Goal: Task Accomplishment & Management: Manage account settings

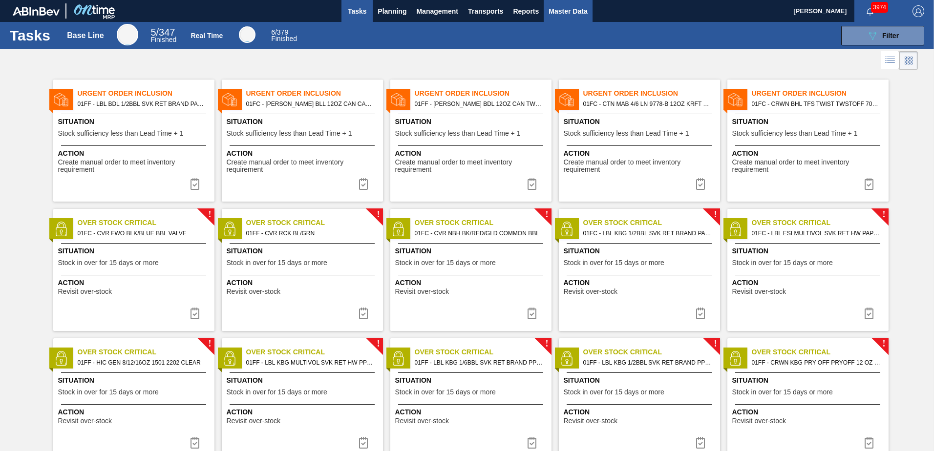
click at [553, 11] on span "Master Data" at bounding box center [568, 11] width 39 height 12
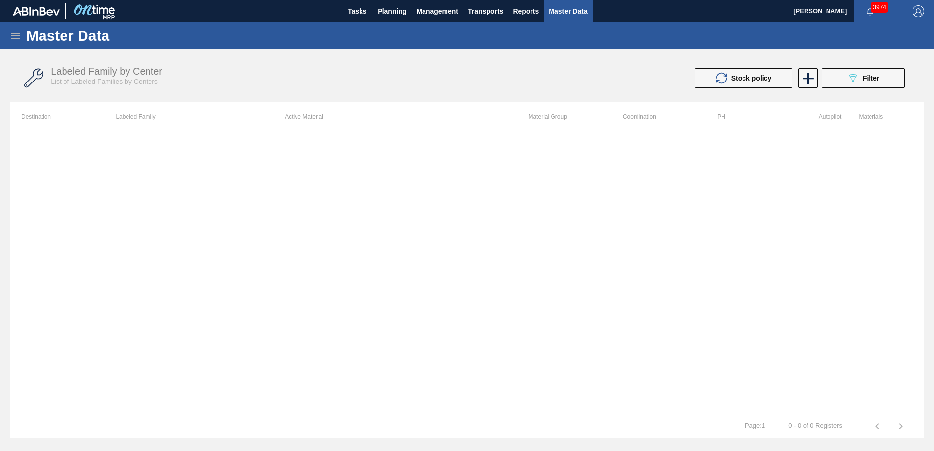
click at [382, 200] on div at bounding box center [467, 272] width 915 height 283
drag, startPoint x: 329, startPoint y: 77, endPoint x: 340, endPoint y: 74, distance: 11.1
click at [334, 76] on div "Labeled Family by Center List of Labeled Families by Centers" at bounding box center [267, 76] width 433 height 20
click at [856, 82] on icon "089F7B8B-B2A5-4AFE-B5C0-19BA573D28AC" at bounding box center [853, 78] width 12 height 12
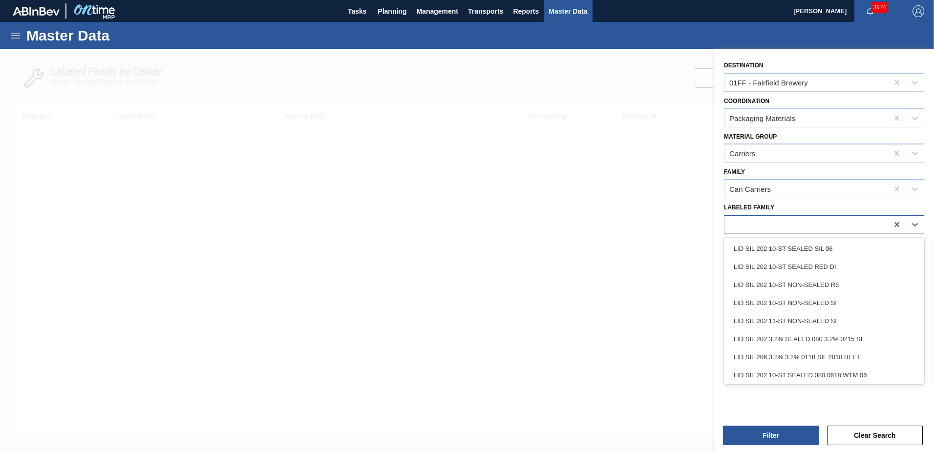
click at [777, 226] on div at bounding box center [807, 224] width 164 height 14
click at [798, 400] on div "Destination 01FF - Fairfield Brewery Coordination Packaging Materials Material …" at bounding box center [824, 251] width 220 height 405
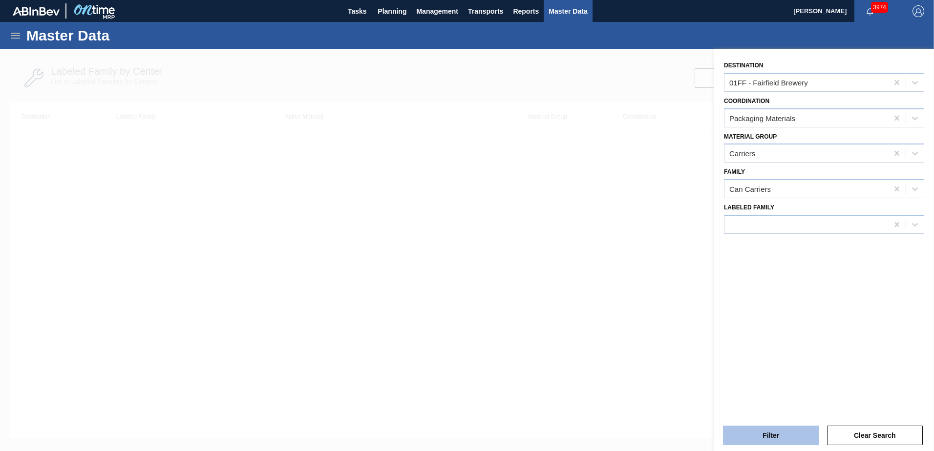
click at [789, 436] on button "Filter" at bounding box center [771, 436] width 96 height 20
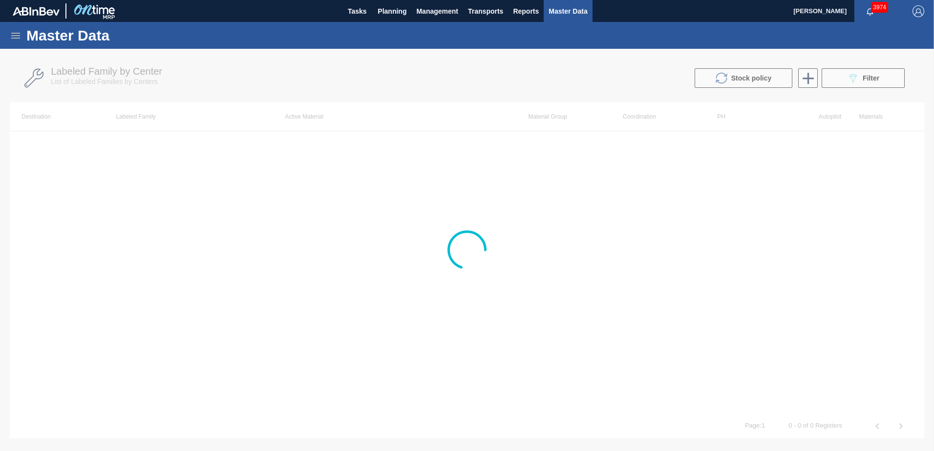
click at [515, 137] on div at bounding box center [467, 250] width 934 height 403
click at [68, 197] on div at bounding box center [467, 250] width 934 height 403
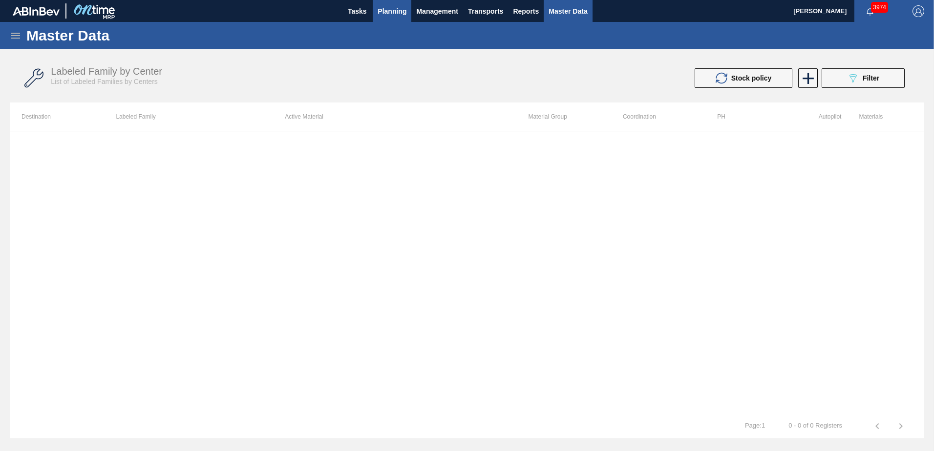
click at [392, 16] on span "Planning" at bounding box center [392, 11] width 29 height 12
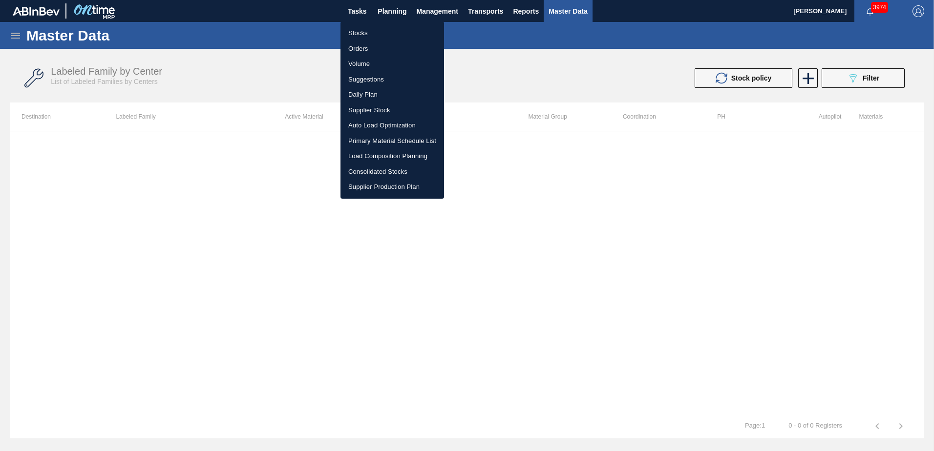
click at [388, 156] on li "Load Composition Planning" at bounding box center [393, 157] width 104 height 16
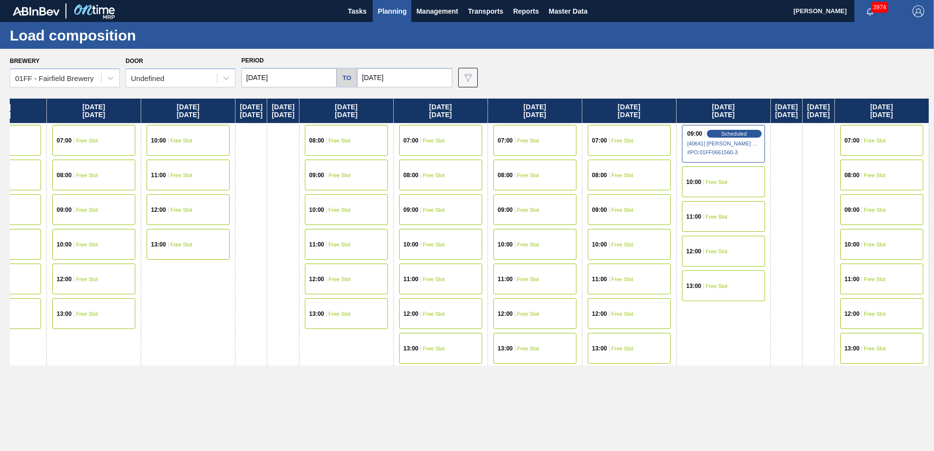
drag, startPoint x: 711, startPoint y: 117, endPoint x: 123, endPoint y: 77, distance: 589.6
click at [21, 82] on div "Brewery 01FF - Fairfield Brewery Door Undefined Period 08/18/2025 to 09/01/2025…" at bounding box center [467, 250] width 934 height 402
drag, startPoint x: 909, startPoint y: 113, endPoint x: 117, endPoint y: 33, distance: 796.5
click at [117, 34] on main "Tasks Planning Management Transports Reports Master Data Mike Vinson 3974 Mark …" at bounding box center [467, 225] width 934 height 451
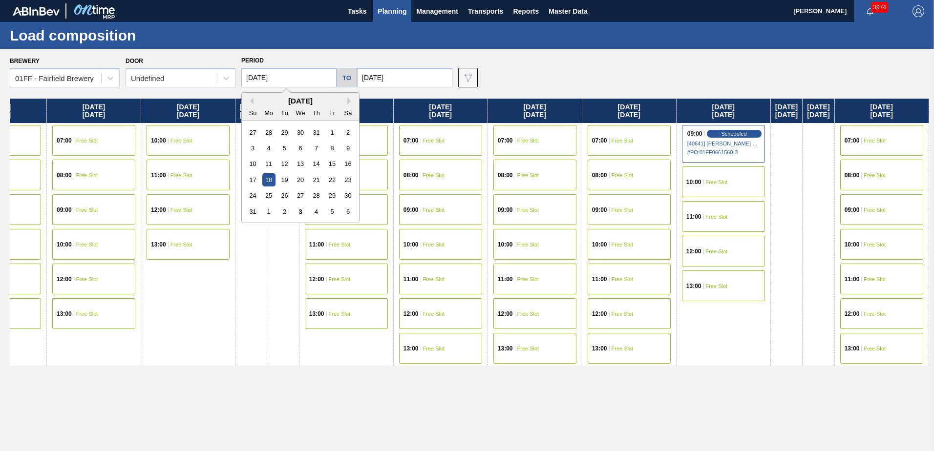
click at [278, 74] on input "08/18/2025" at bounding box center [288, 78] width 95 height 20
click at [346, 100] on div "August 2025" at bounding box center [300, 101] width 117 height 8
click at [348, 100] on button "Next Month" at bounding box center [350, 101] width 7 height 7
click at [298, 132] on div "3" at bounding box center [300, 132] width 13 height 13
type input "[DATE]"
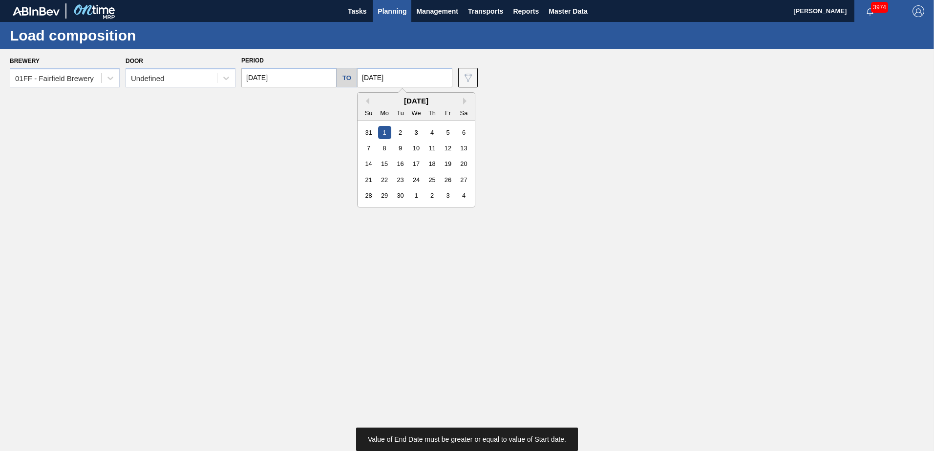
click at [400, 76] on input "09/01/2025" at bounding box center [404, 78] width 95 height 20
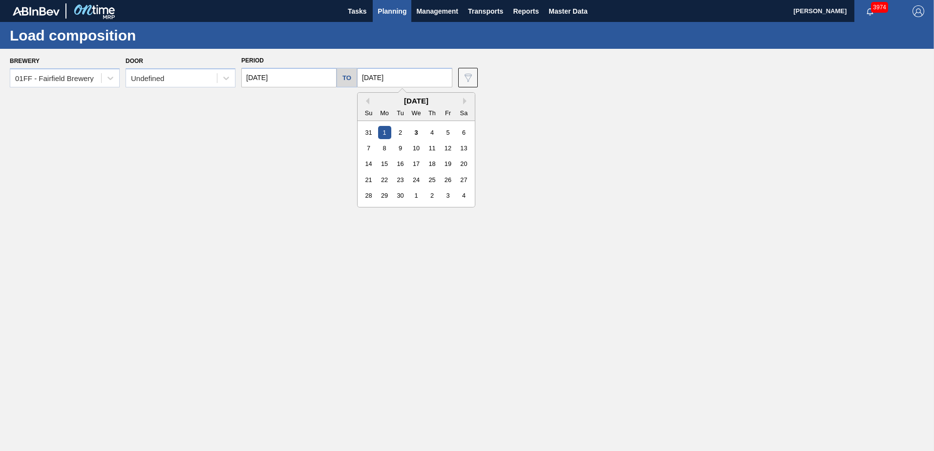
click at [415, 163] on div "17" at bounding box center [415, 163] width 13 height 13
type input "[DATE]"
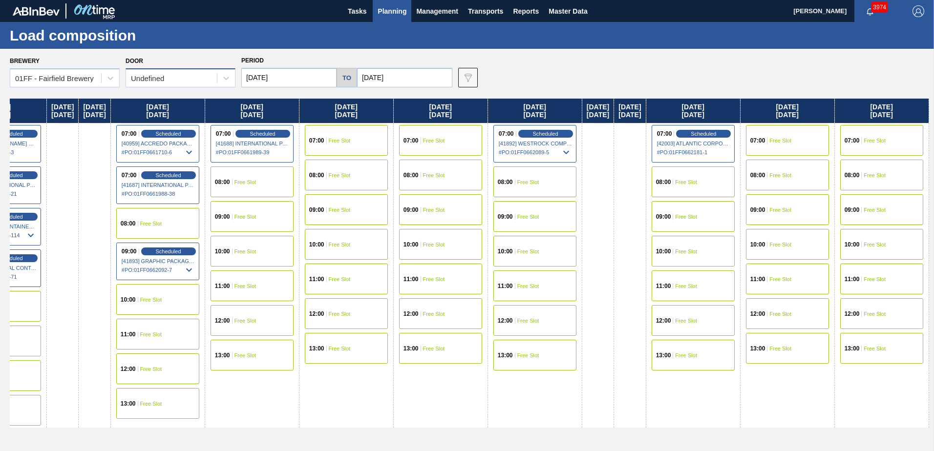
drag, startPoint x: 662, startPoint y: 112, endPoint x: 147, endPoint y: 75, distance: 516.8
click at [4, 83] on div "Brewery 01FF - Fairfield Brewery Door Undefined Period 09/03/2025 to 09/17/2025…" at bounding box center [467, 250] width 934 height 402
drag, startPoint x: 871, startPoint y: 123, endPoint x: 811, endPoint y: 114, distance: 59.8
click at [811, 114] on div "Wednesday 09/03/2025 07:00 Free Slot 08:00 Free Slot 09:00 Free Slot 10:00 Free…" at bounding box center [469, 272] width 919 height 347
click at [870, 139] on span "Free Slot" at bounding box center [875, 141] width 22 height 6
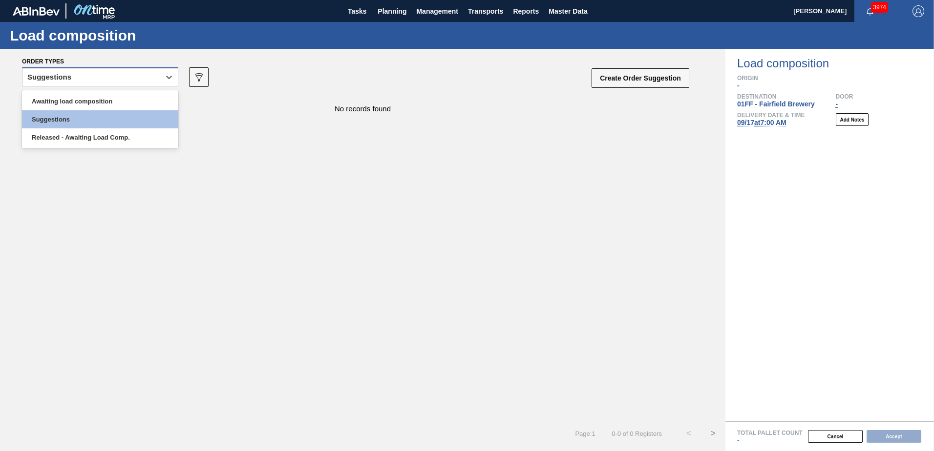
click at [156, 75] on div "Suggestions" at bounding box center [90, 77] width 137 height 14
click at [132, 98] on div "Awaiting load composition" at bounding box center [100, 101] width 156 height 18
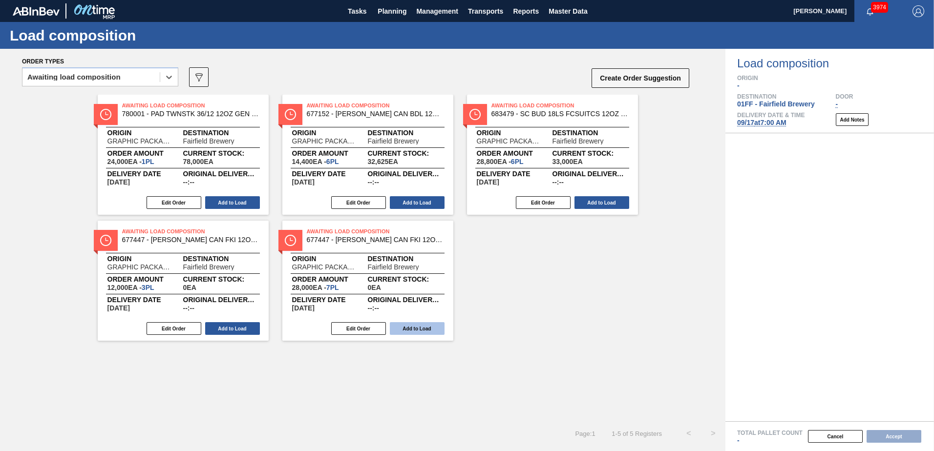
click at [436, 332] on button "Add to Load" at bounding box center [417, 328] width 55 height 13
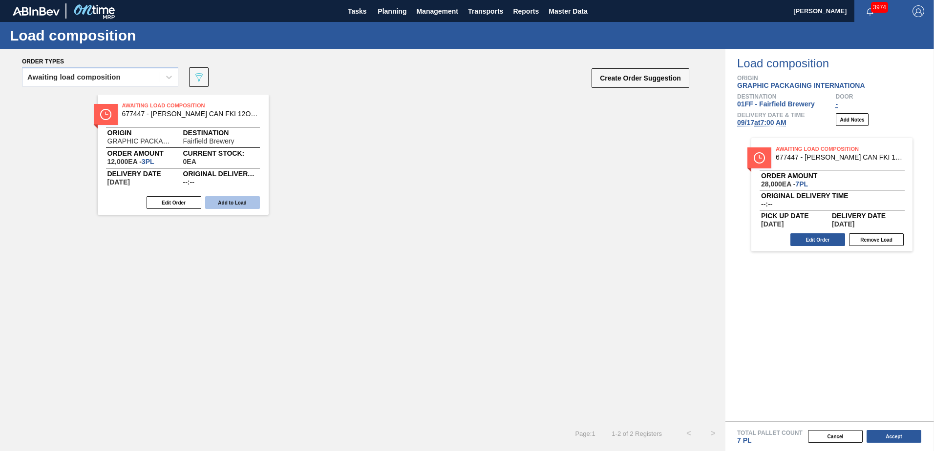
click at [256, 205] on button "Add to Load" at bounding box center [232, 202] width 55 height 13
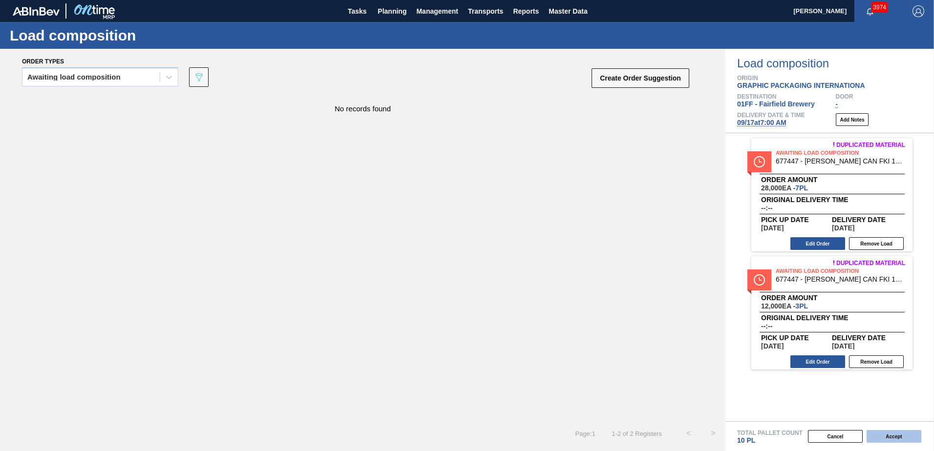
click at [901, 435] on button "Accept" at bounding box center [894, 436] width 55 height 13
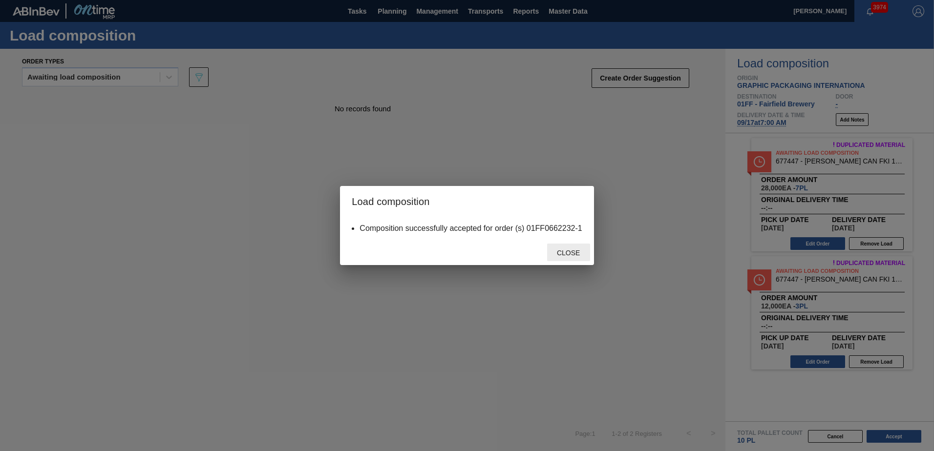
click at [573, 253] on span "Close" at bounding box center [568, 253] width 39 height 8
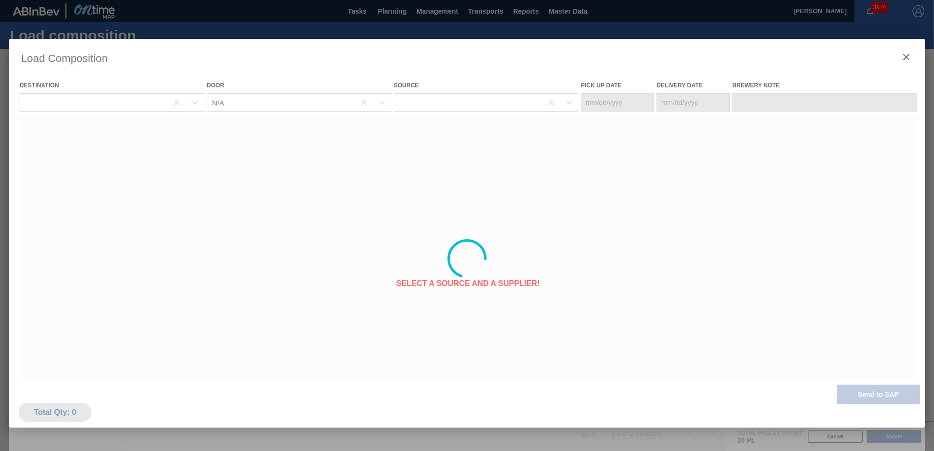
type Date "[DATE]"
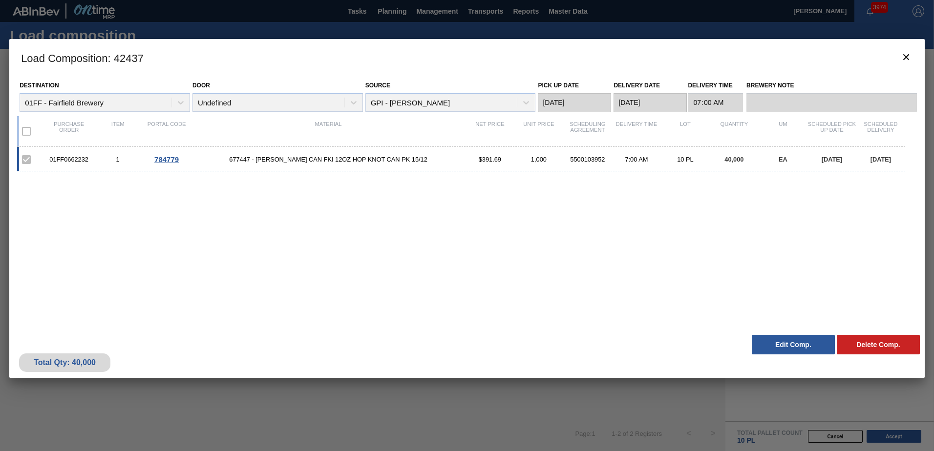
click at [482, 296] on div "01FF0662232 1 784779 677447 - CARR CAN FKI 12OZ HOP KNOT CAN PK 15/12 $391.69 1…" at bounding box center [465, 232] width 896 height 171
click at [904, 60] on icon "botão de ícone" at bounding box center [906, 57] width 12 height 12
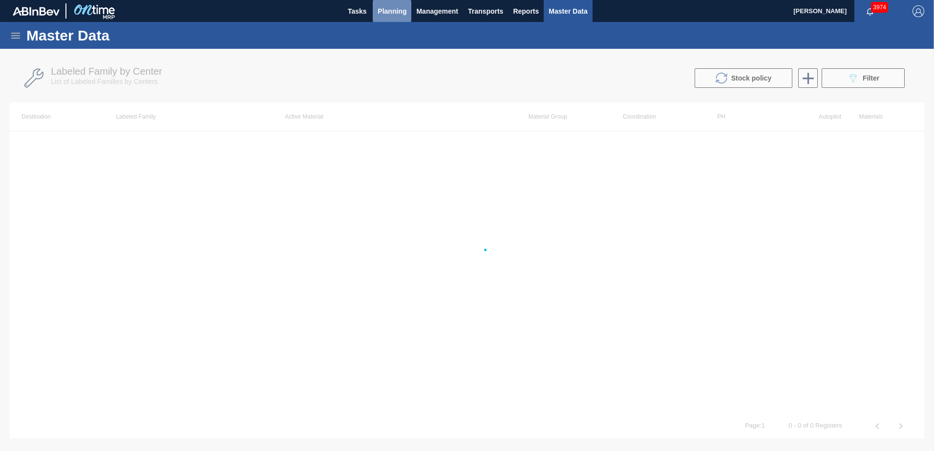
click at [384, 14] on span "Planning" at bounding box center [392, 11] width 29 height 12
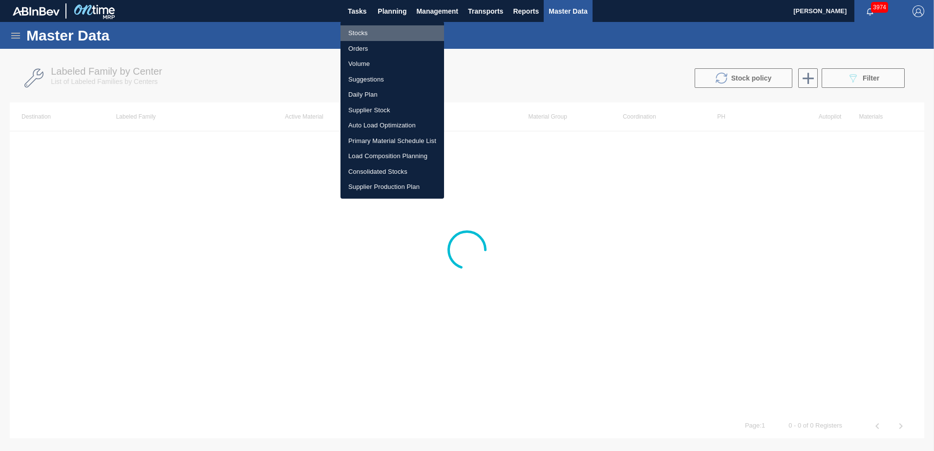
click at [361, 32] on li "Stocks" at bounding box center [393, 33] width 104 height 16
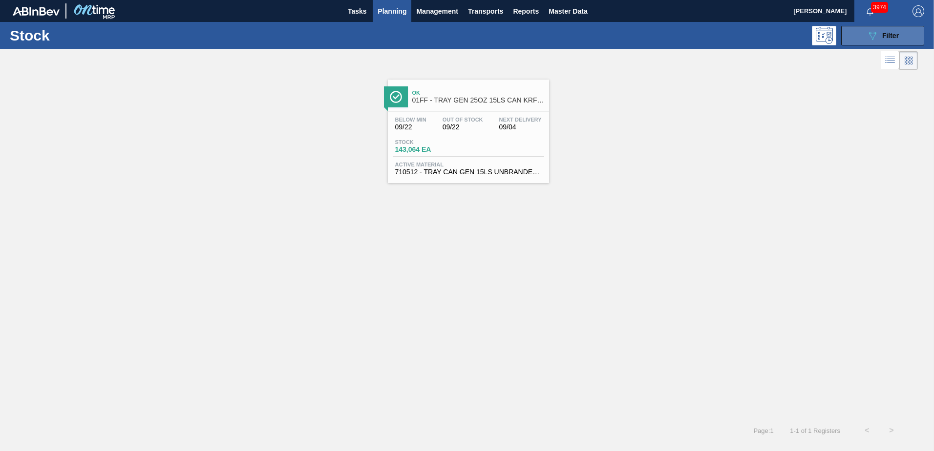
click at [869, 37] on icon "089F7B8B-B2A5-4AFE-B5C0-19BA573D28AC" at bounding box center [873, 36] width 12 height 12
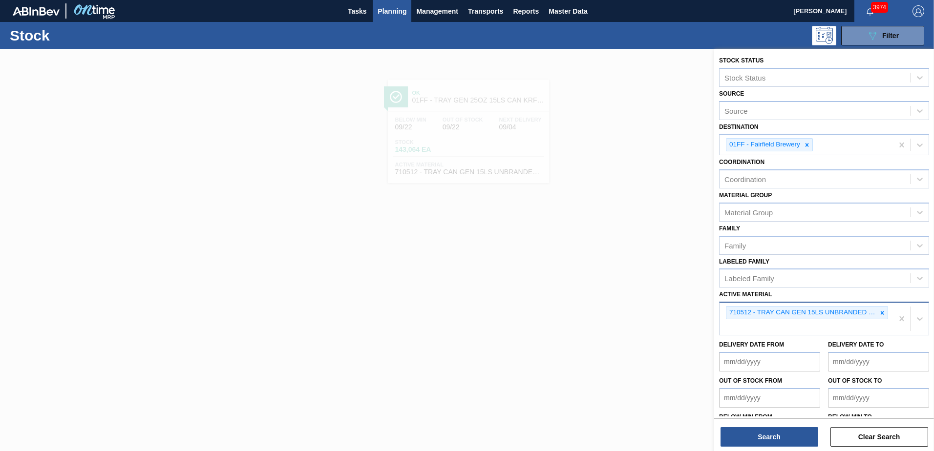
drag, startPoint x: 884, startPoint y: 315, endPoint x: 866, endPoint y: 314, distance: 18.1
click at [884, 314] on icon at bounding box center [882, 313] width 7 height 7
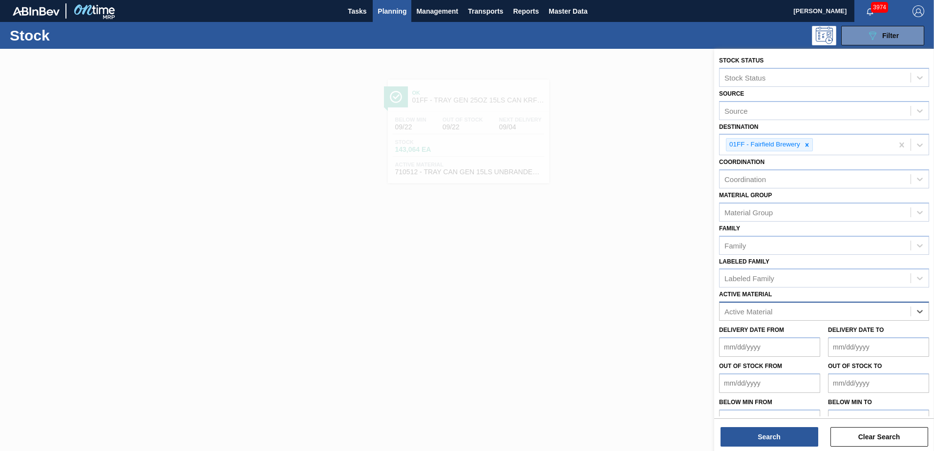
paste Material "677447"
type Material "677447"
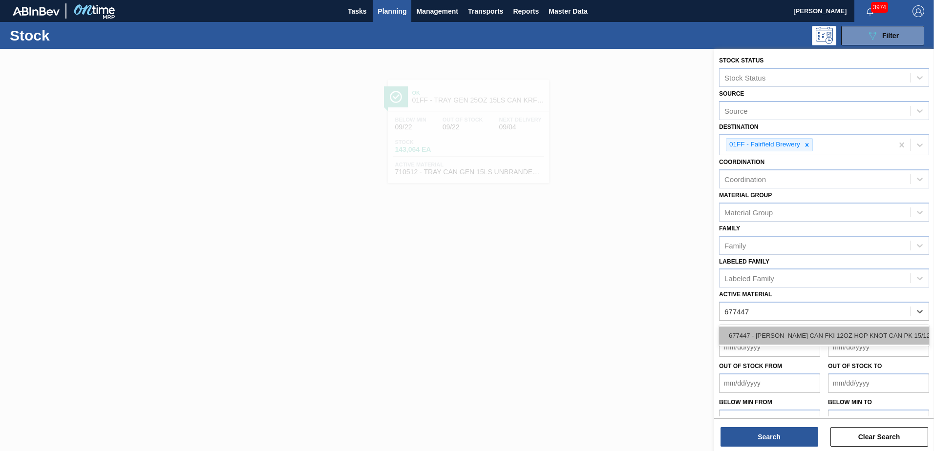
click at [812, 329] on div "677447 - [PERSON_NAME] CAN FKI 12OZ HOP KNOT CAN PK 15/12" at bounding box center [824, 336] width 210 height 18
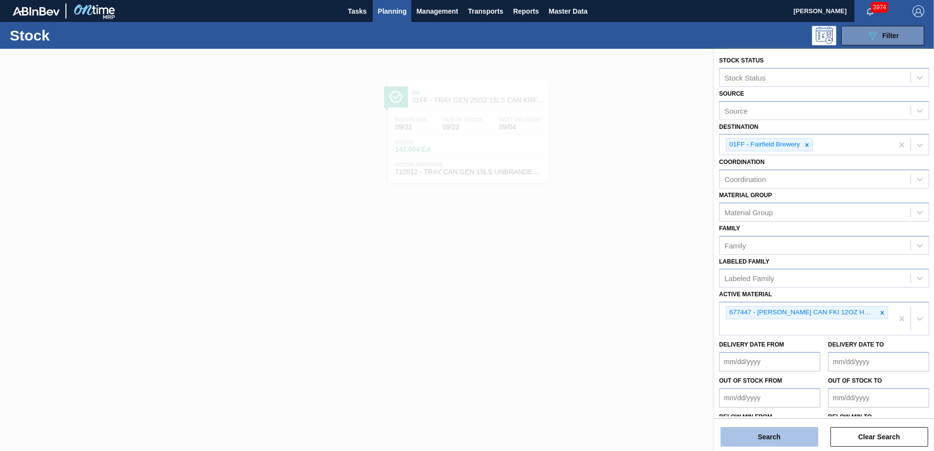
click at [784, 442] on button "Search" at bounding box center [770, 437] width 98 height 20
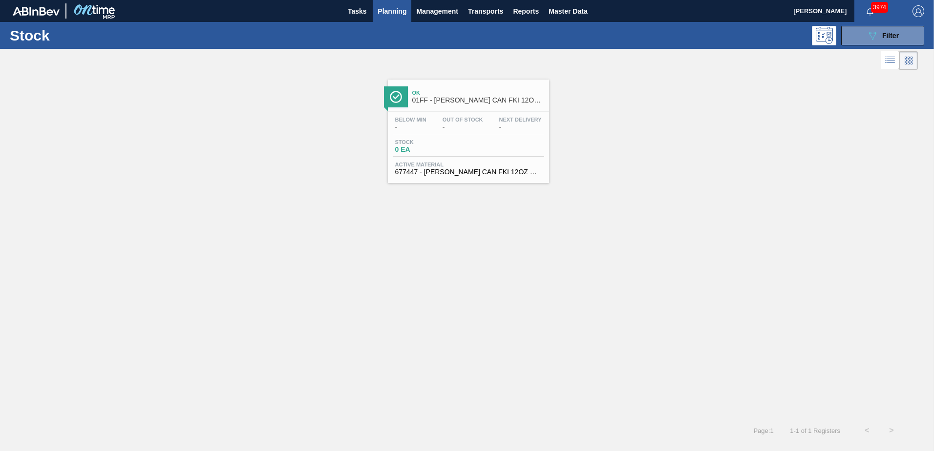
click at [492, 112] on div "Below Min - Out Of Stock - Next Delivery - Stock 0 EA Active Material 677447 - …" at bounding box center [468, 145] width 161 height 66
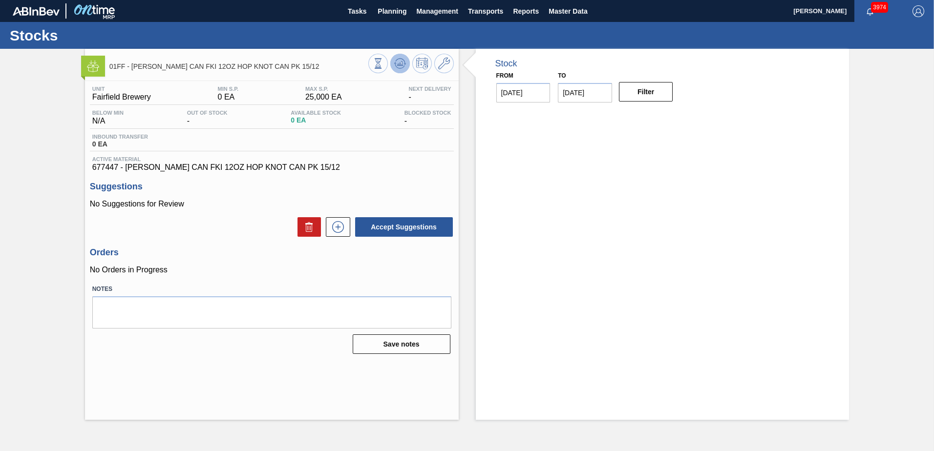
click at [406, 65] on button at bounding box center [400, 64] width 20 height 20
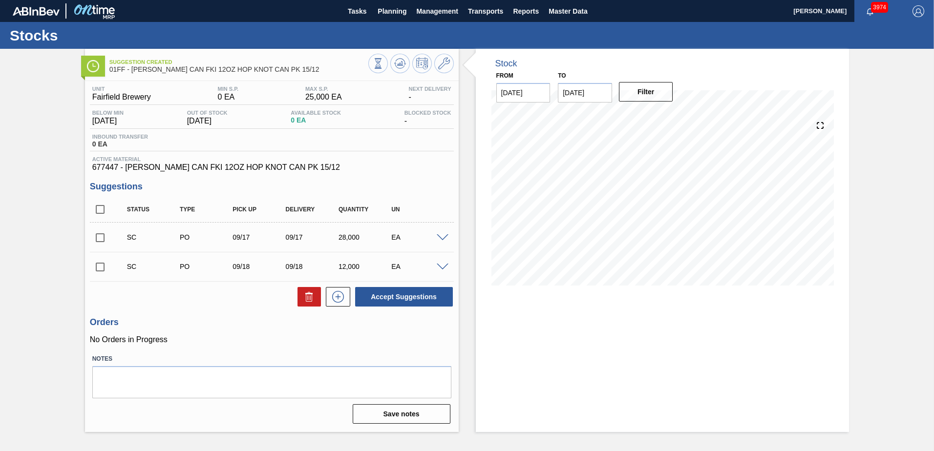
click at [582, 96] on input "[DATE]" at bounding box center [585, 93] width 54 height 20
click at [652, 194] on div "26" at bounding box center [648, 195] width 13 height 13
type input "[DATE]"
click at [642, 95] on button "Filter" at bounding box center [646, 92] width 54 height 20
click at [448, 60] on icon at bounding box center [444, 64] width 12 height 12
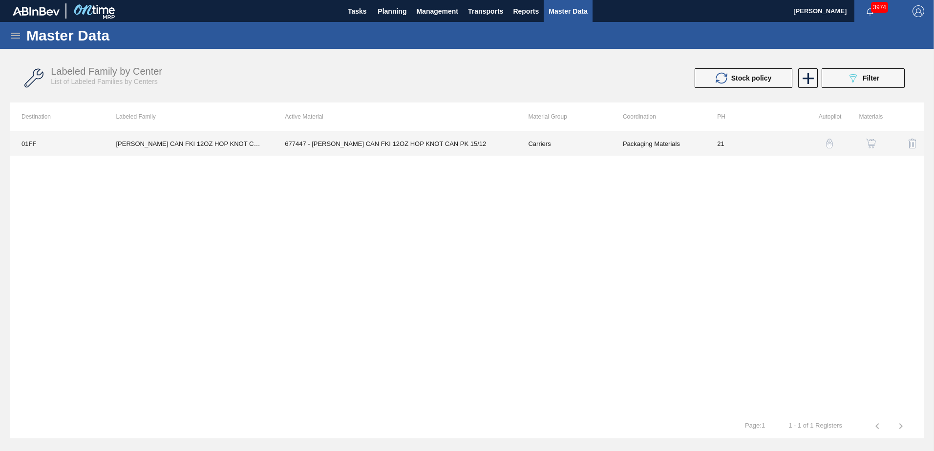
click at [419, 144] on td "677447 - [PERSON_NAME] CAN FKI 12OZ HOP KNOT CAN PK 15/12" at bounding box center [394, 143] width 243 height 24
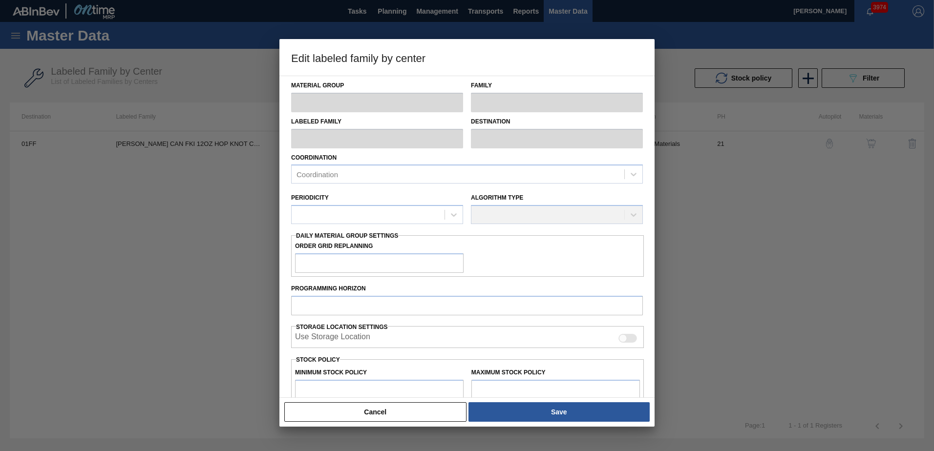
type input "Carriers"
type input "Can Carriers"
type input "[PERSON_NAME] CAN FKI 12OZ HOP KNOT CAN PK 15/12"
type input "01FF - Fairfield Brewery"
type input "21"
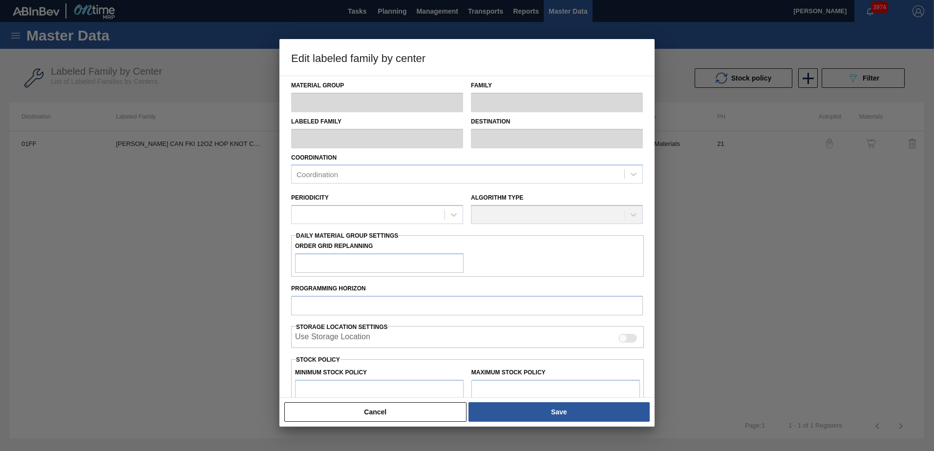
type input "0"
type input "25,000"
type input "10"
type input "2,500"
checkbox input "true"
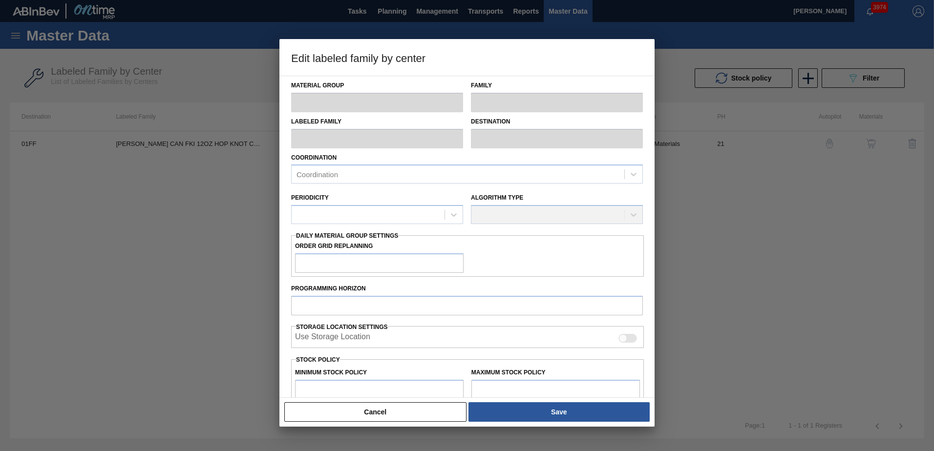
checkbox input "true"
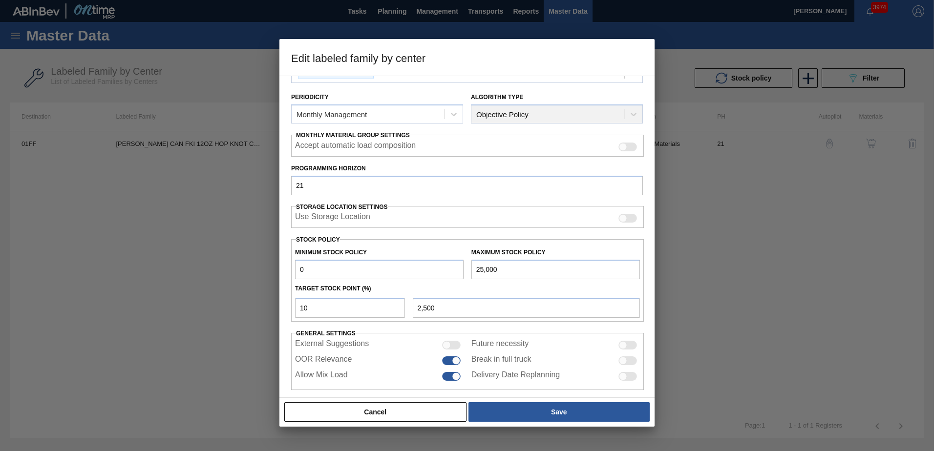
scroll to position [112, 0]
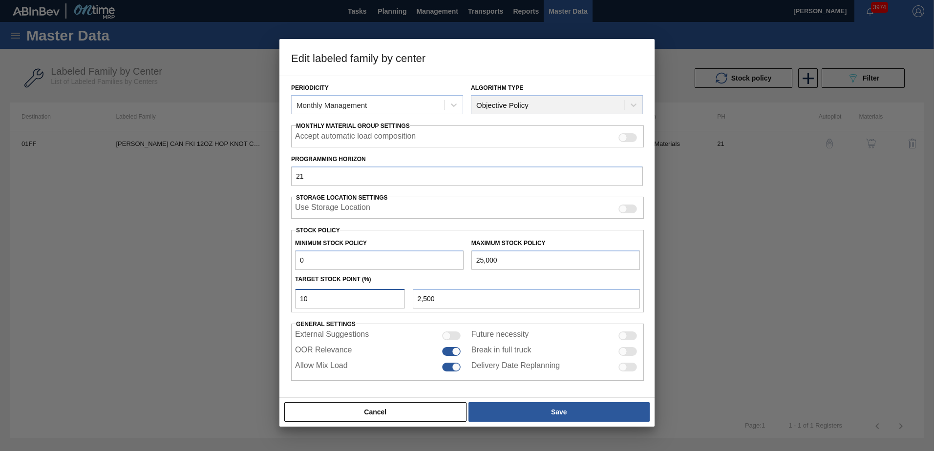
drag, startPoint x: 332, startPoint y: 299, endPoint x: 226, endPoint y: 274, distance: 108.5
click at [226, 275] on div "Edit labeled family by center Material Group Carriers Family Can Carriers Label…" at bounding box center [467, 225] width 934 height 451
type input "0"
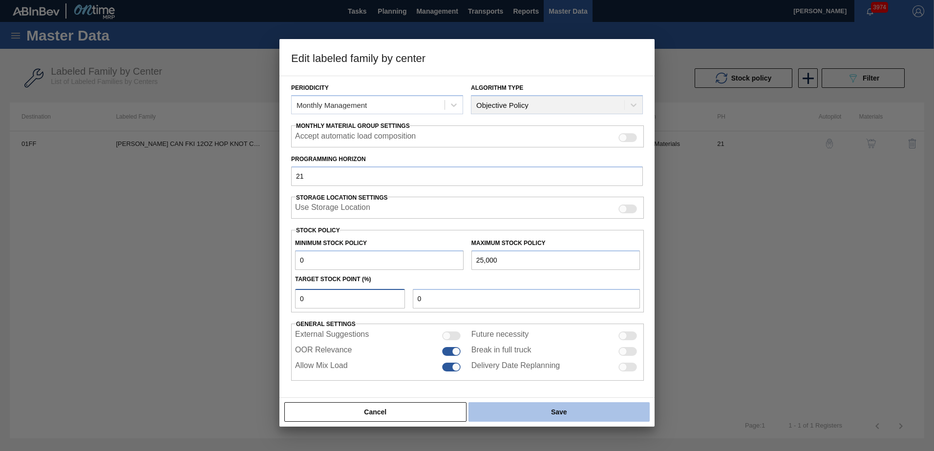
type input "0"
click at [547, 413] on button "Save" at bounding box center [559, 413] width 181 height 20
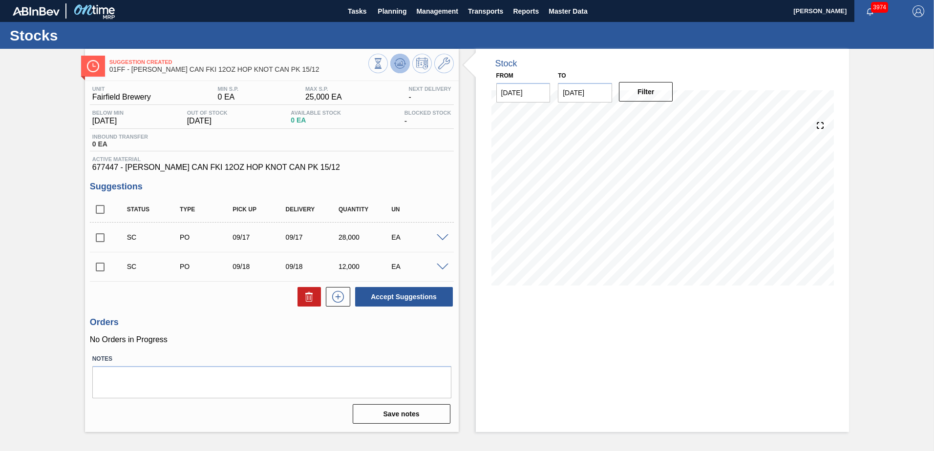
click at [395, 60] on icon at bounding box center [400, 64] width 12 height 12
click at [101, 207] on input "checkbox" at bounding box center [100, 209] width 21 height 21
checkbox input "true"
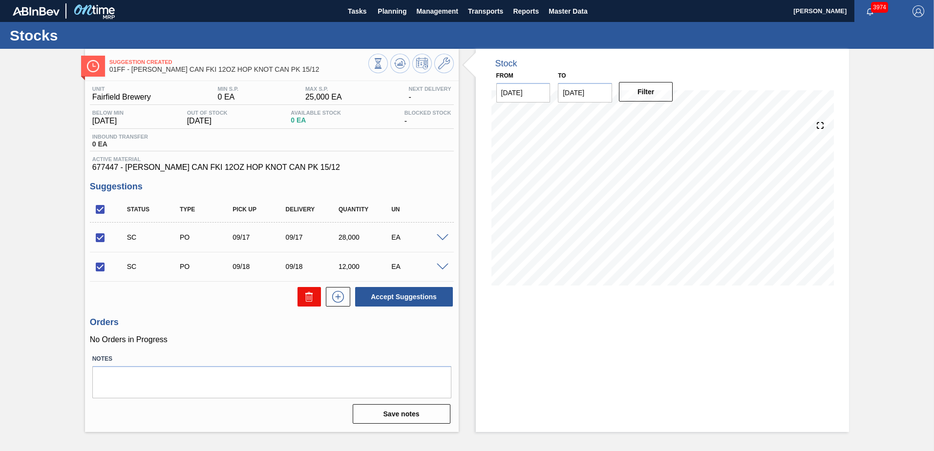
click at [310, 295] on icon at bounding box center [309, 297] width 12 height 12
checkbox input "false"
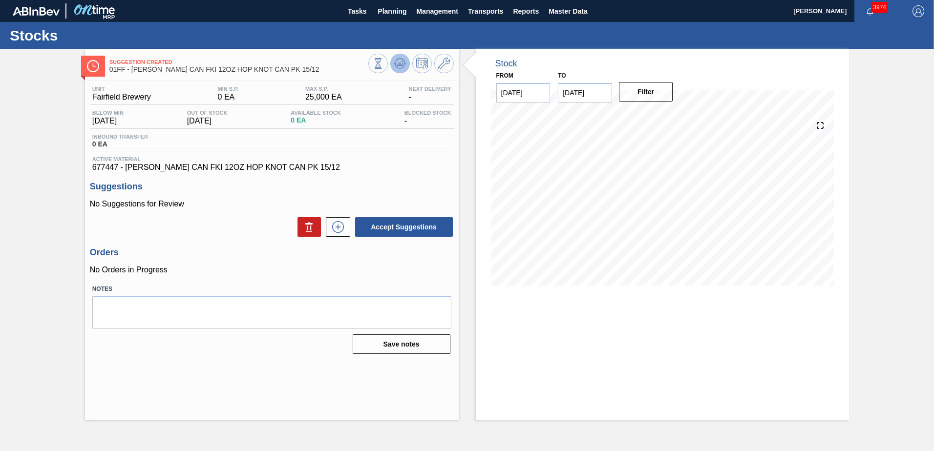
click at [402, 62] on icon at bounding box center [401, 64] width 1 height 4
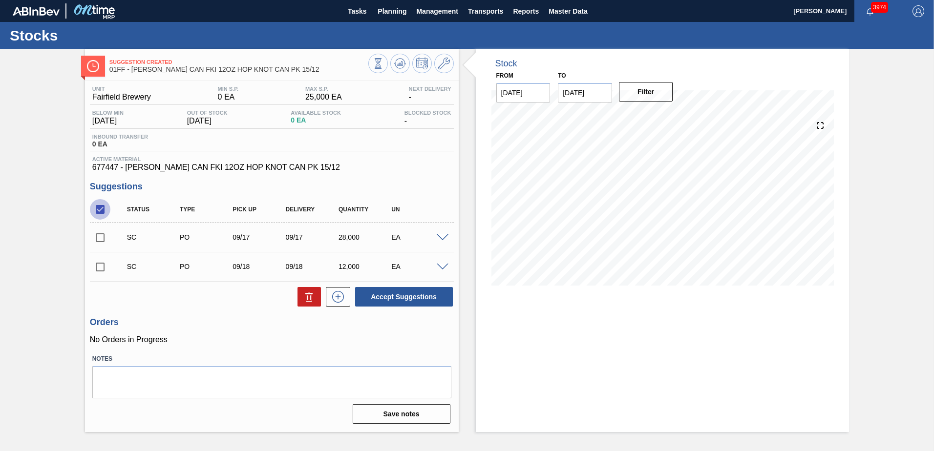
click at [98, 206] on input "checkbox" at bounding box center [100, 209] width 21 height 21
click at [101, 211] on input "checkbox" at bounding box center [100, 209] width 21 height 21
checkbox input "true"
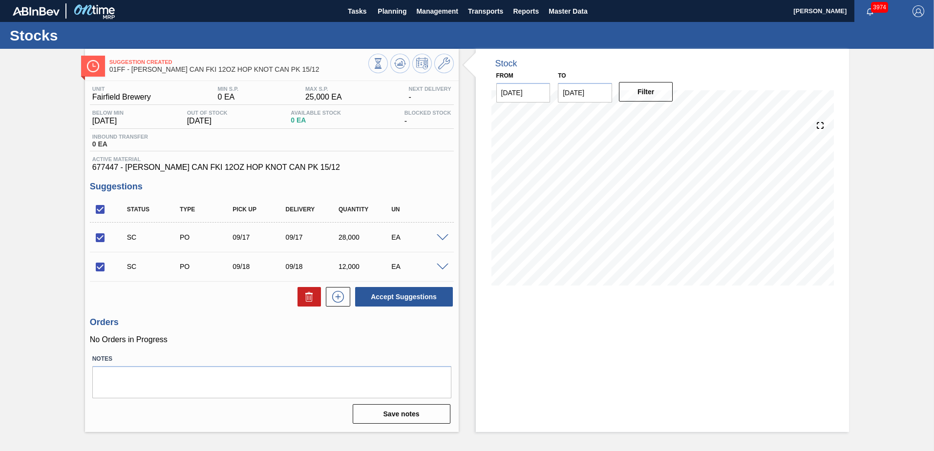
click at [439, 237] on span at bounding box center [443, 238] width 12 height 7
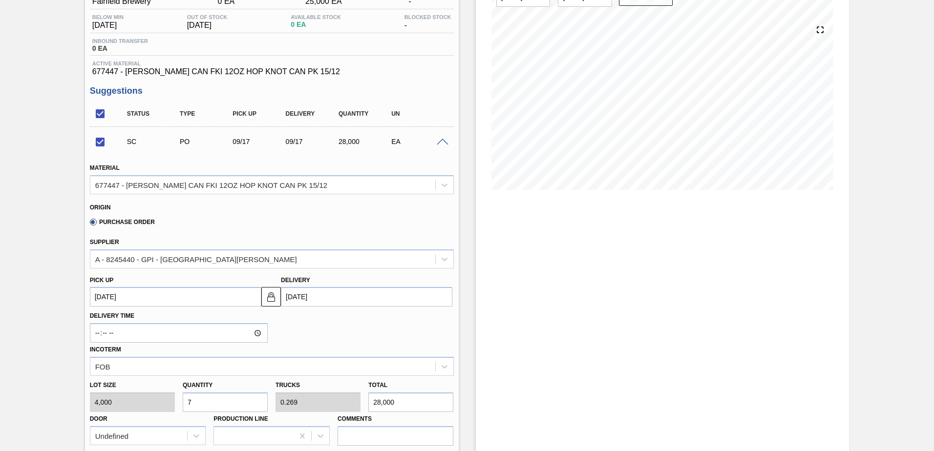
scroll to position [98, 0]
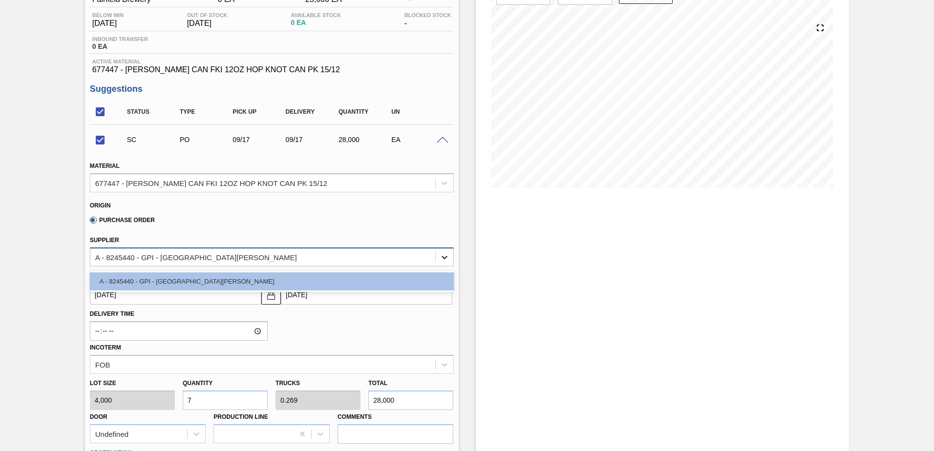
click at [438, 258] on div at bounding box center [445, 258] width 18 height 18
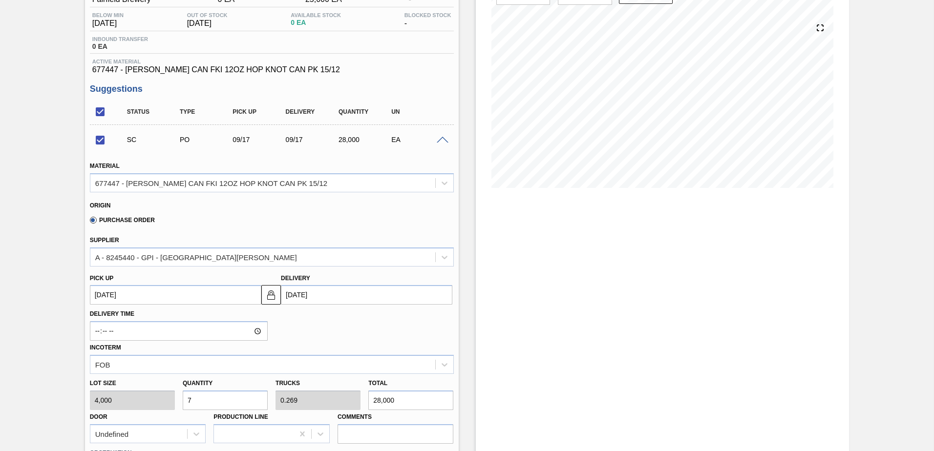
drag, startPoint x: 391, startPoint y: 230, endPoint x: 435, endPoint y: 193, distance: 57.5
click at [391, 230] on div "Origin Purchase Order" at bounding box center [272, 213] width 372 height 36
click at [442, 135] on div "SC PO 09/17 09/17 28,000 EA" at bounding box center [272, 140] width 364 height 24
click at [442, 140] on span at bounding box center [443, 140] width 12 height 7
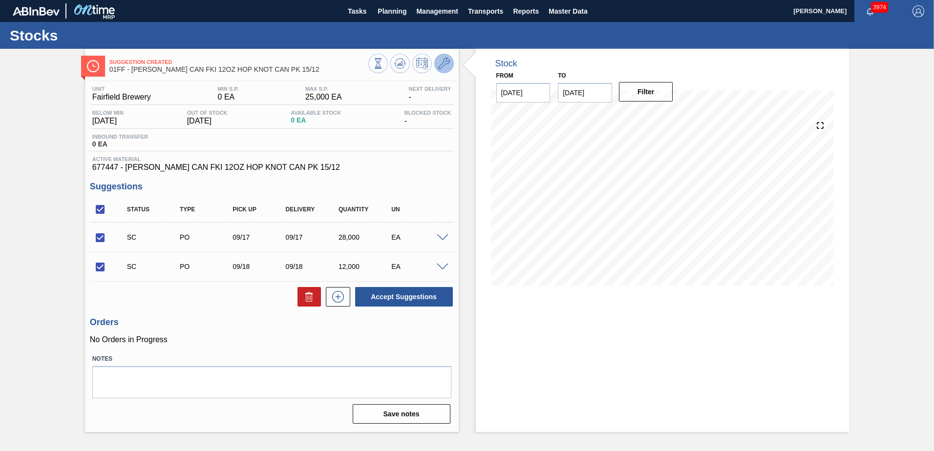
click at [438, 61] on icon at bounding box center [444, 64] width 12 height 12
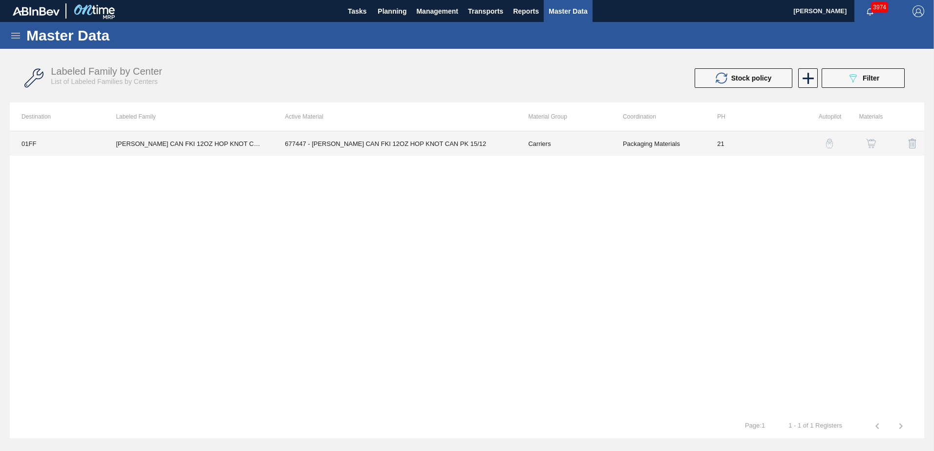
click at [427, 141] on td "677447 - [PERSON_NAME] CAN FKI 12OZ HOP KNOT CAN PK 15/12" at bounding box center [394, 143] width 243 height 24
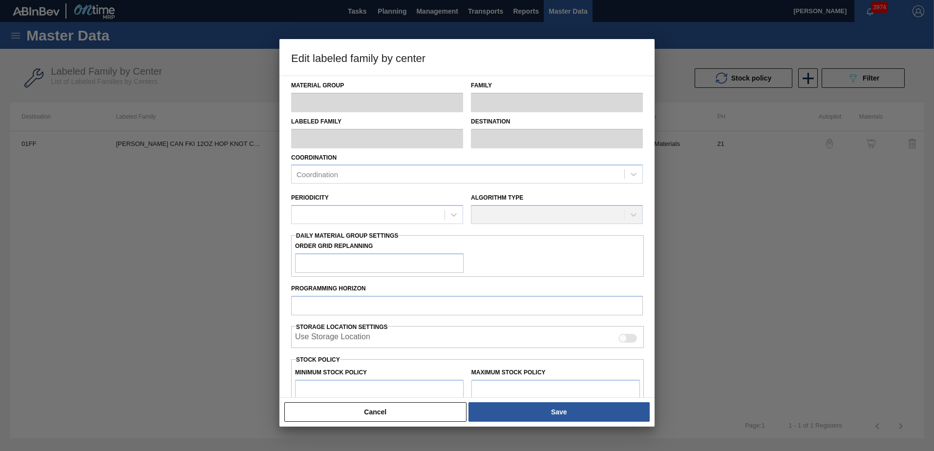
type input "Carriers"
type input "Can Carriers"
type input "[PERSON_NAME] CAN FKI 12OZ HOP KNOT CAN PK 15/12"
type input "01FF - Fairfield Brewery"
type input "21"
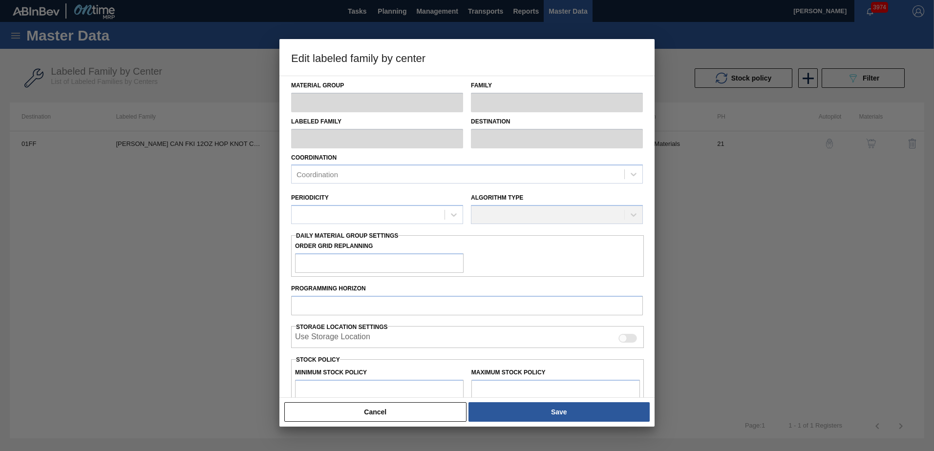
type input "0"
type input "25,000"
type input "0"
checkbox input "true"
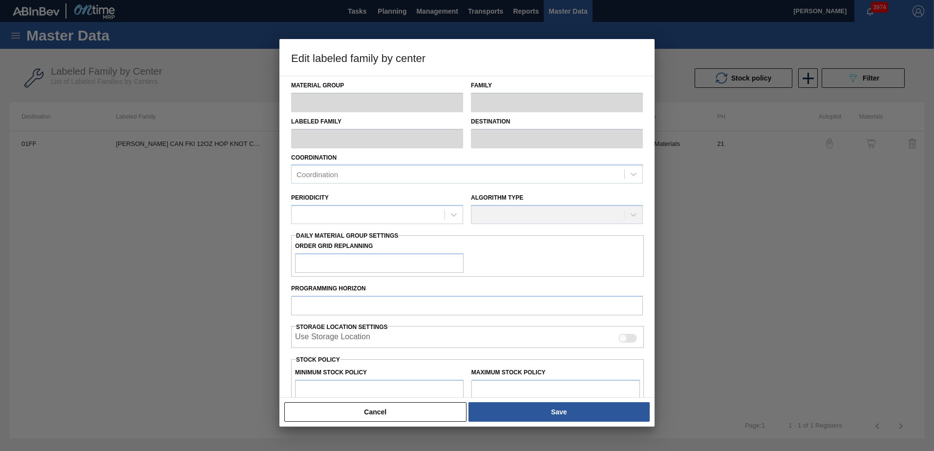
checkbox input "true"
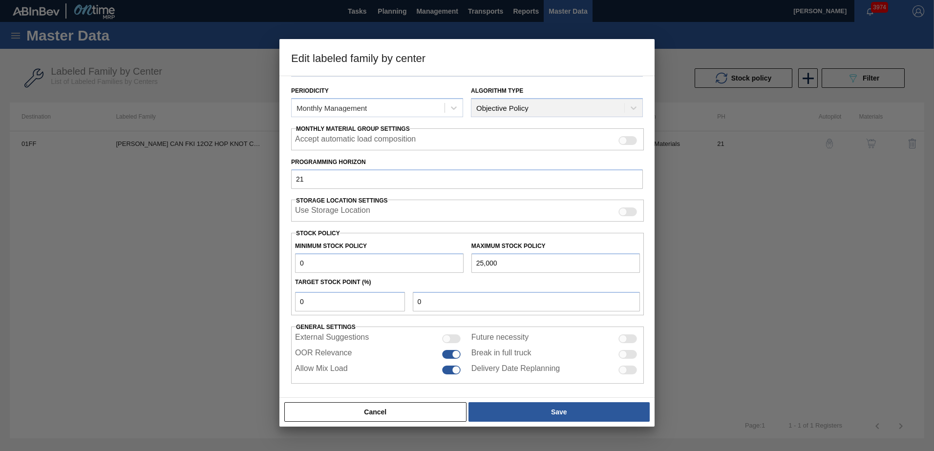
scroll to position [112, 0]
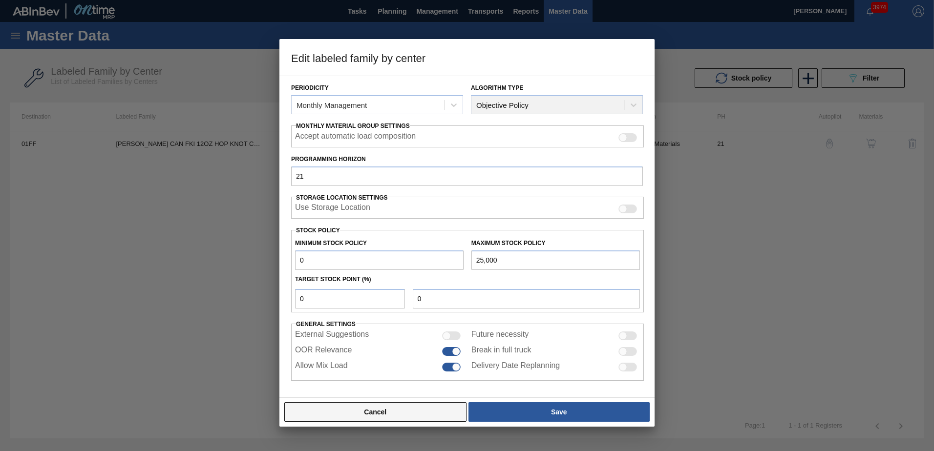
click at [421, 405] on button "Cancel" at bounding box center [375, 413] width 182 height 20
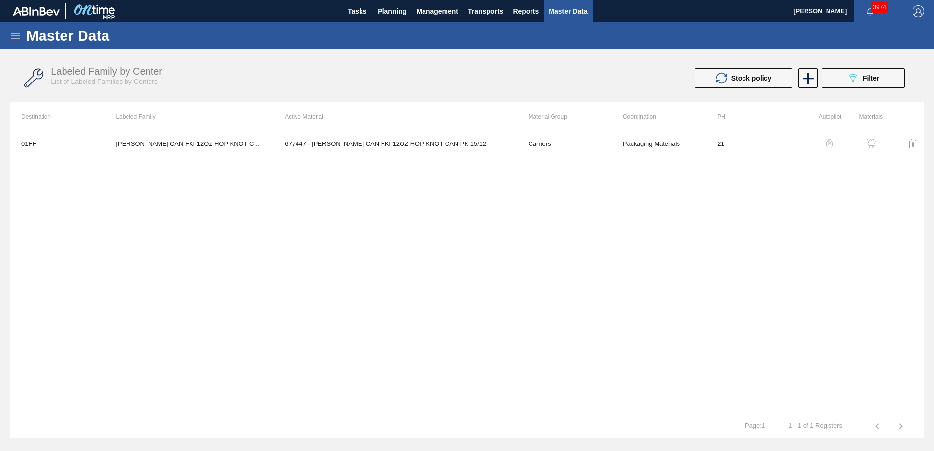
click at [863, 143] on button "button" at bounding box center [870, 143] width 23 height 23
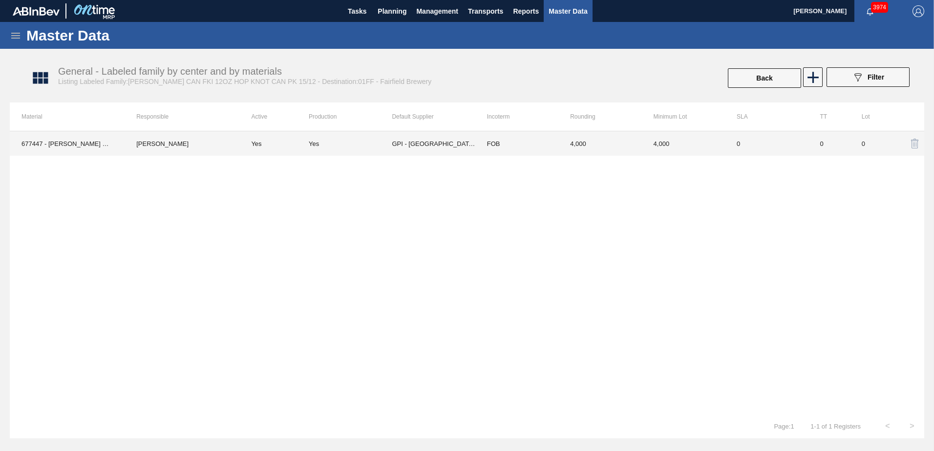
click at [418, 143] on td "GPI - [GEOGRAPHIC_DATA][PERSON_NAME]" at bounding box center [433, 143] width 83 height 24
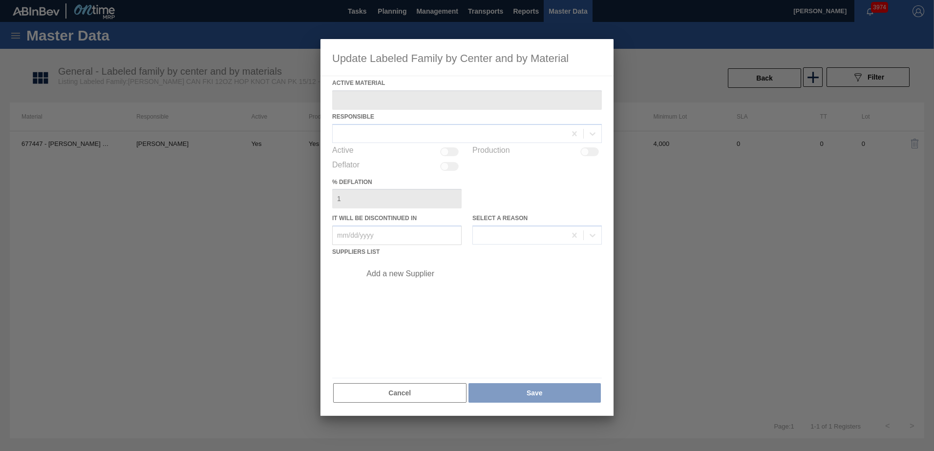
type Material "677447 - [PERSON_NAME] CAN FKI 12OZ HOP KNOT CAN PK 15/12"
checkbox input "true"
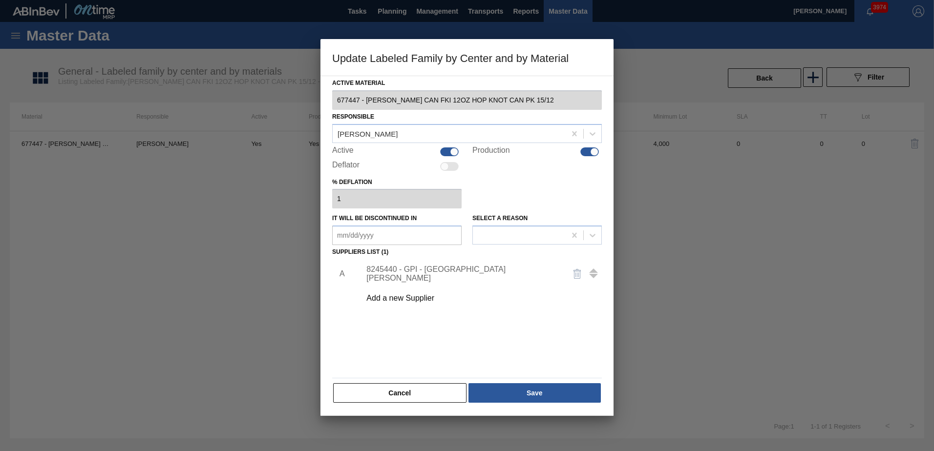
click at [414, 296] on div "Add a new Supplier" at bounding box center [462, 298] width 192 height 9
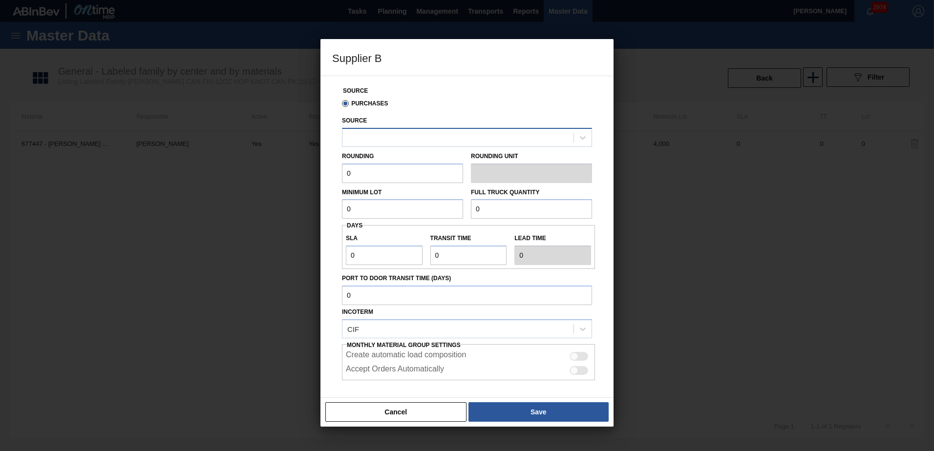
click at [435, 136] on div at bounding box center [457, 137] width 231 height 14
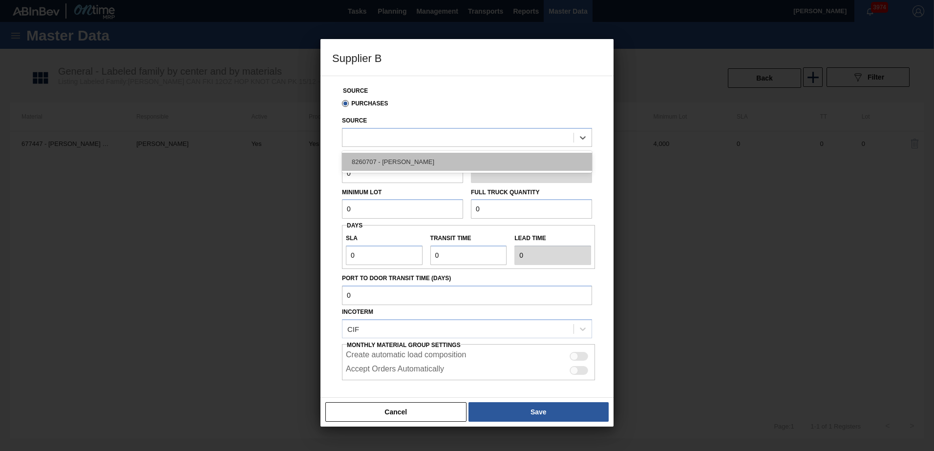
click at [436, 156] on div "8260707 - [PERSON_NAME]" at bounding box center [467, 162] width 250 height 18
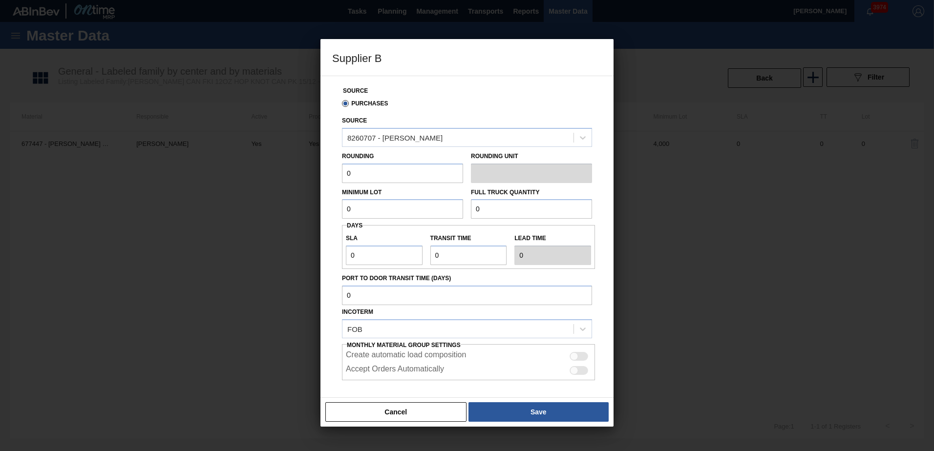
drag, startPoint x: 392, startPoint y: 171, endPoint x: 307, endPoint y: 155, distance: 86.8
click at [307, 155] on div "Supplier B Source Purchases Source 8260707 - GPI - Perry Rounding 0 Rounding Un…" at bounding box center [467, 225] width 934 height 451
type input "4,000"
type input "104,000"
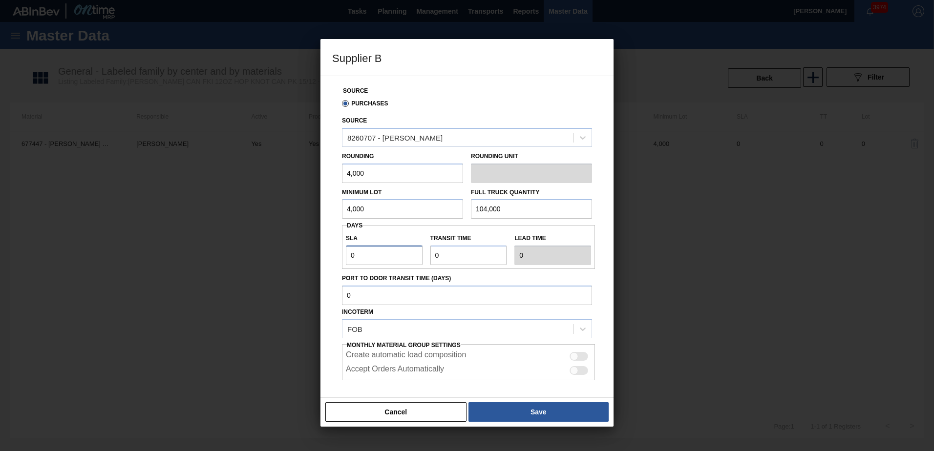
click at [373, 248] on input "0" at bounding box center [384, 256] width 77 height 20
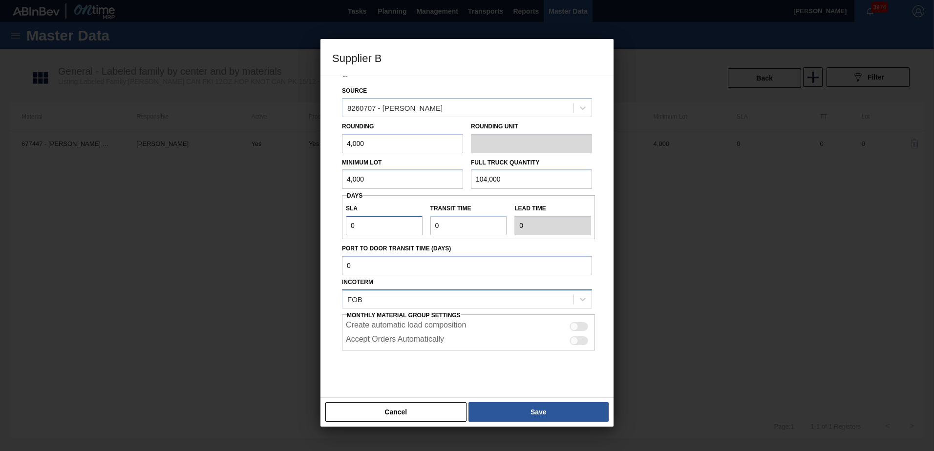
scroll to position [43, 0]
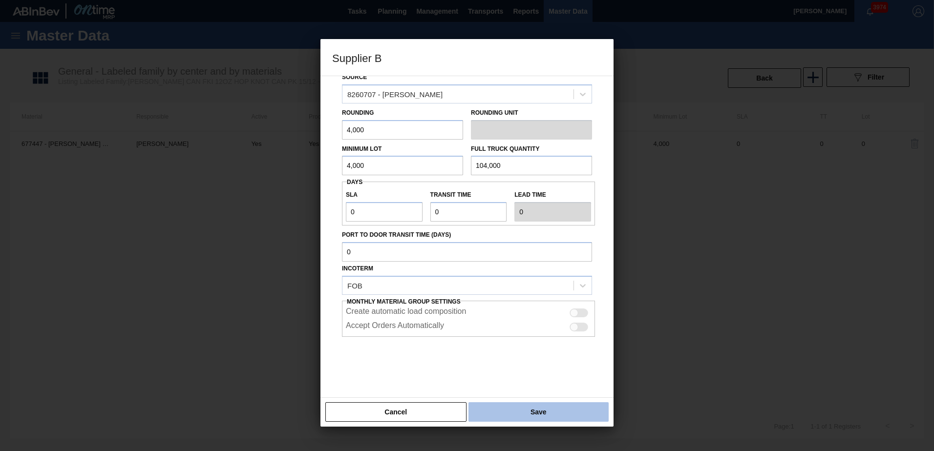
click at [557, 408] on button "Save" at bounding box center [539, 413] width 140 height 20
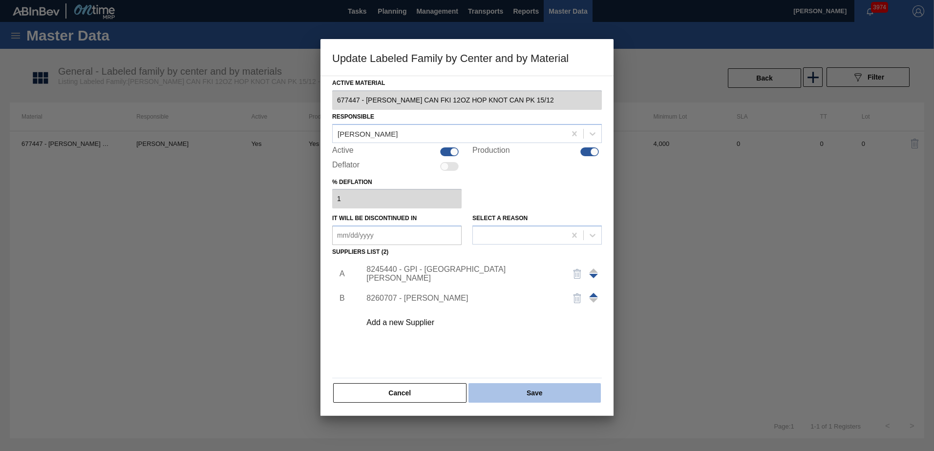
click at [543, 390] on button "Save" at bounding box center [535, 394] width 132 height 20
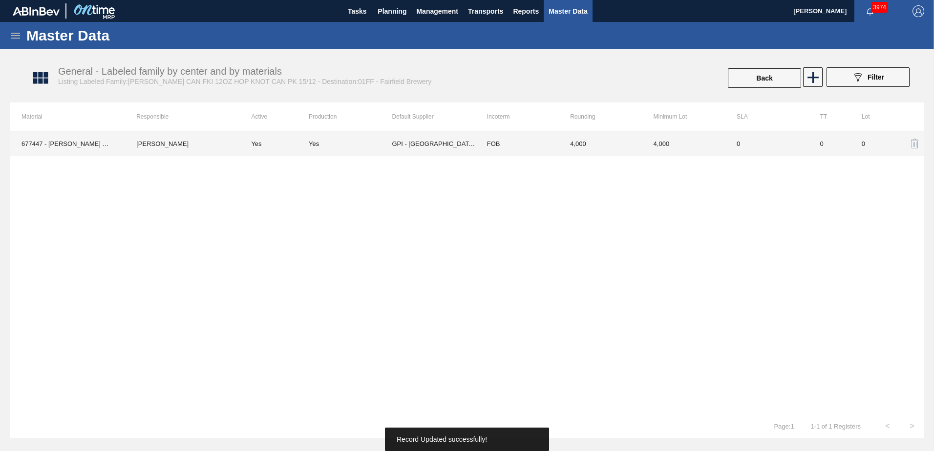
click at [423, 149] on td "GPI - [GEOGRAPHIC_DATA][PERSON_NAME]" at bounding box center [433, 143] width 83 height 24
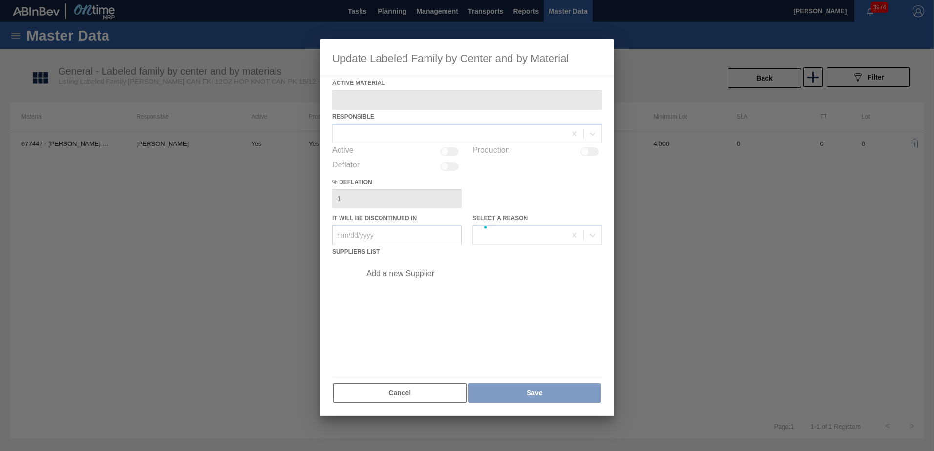
type Material "677447 - [PERSON_NAME] CAN FKI 12OZ HOP KNOT CAN PK 15/12"
checkbox input "true"
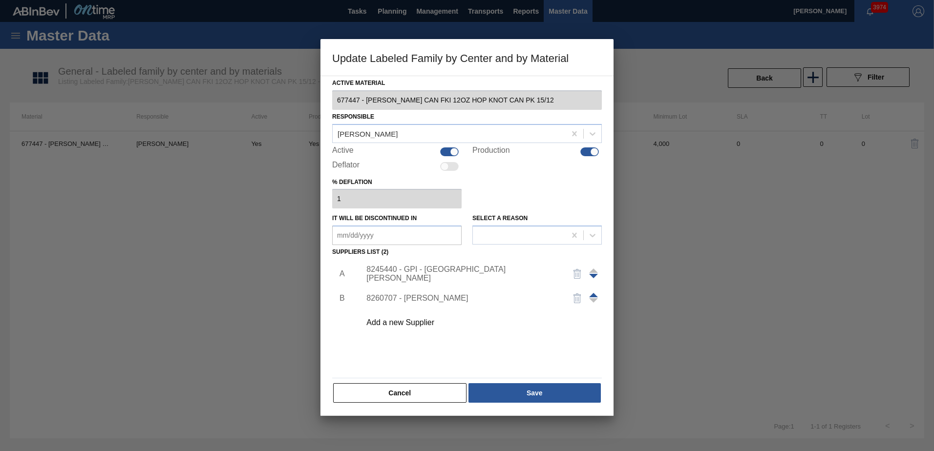
click at [425, 297] on div "8260707 - [PERSON_NAME]" at bounding box center [462, 298] width 192 height 9
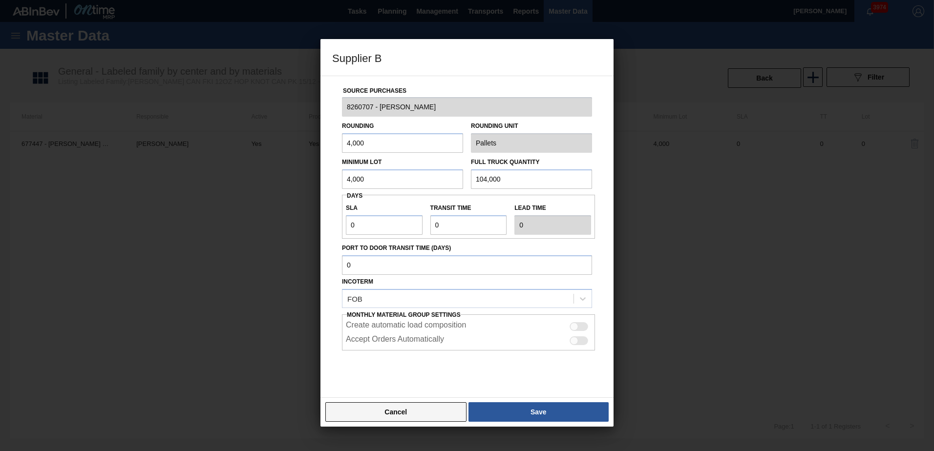
click at [441, 409] on button "Cancel" at bounding box center [395, 413] width 141 height 20
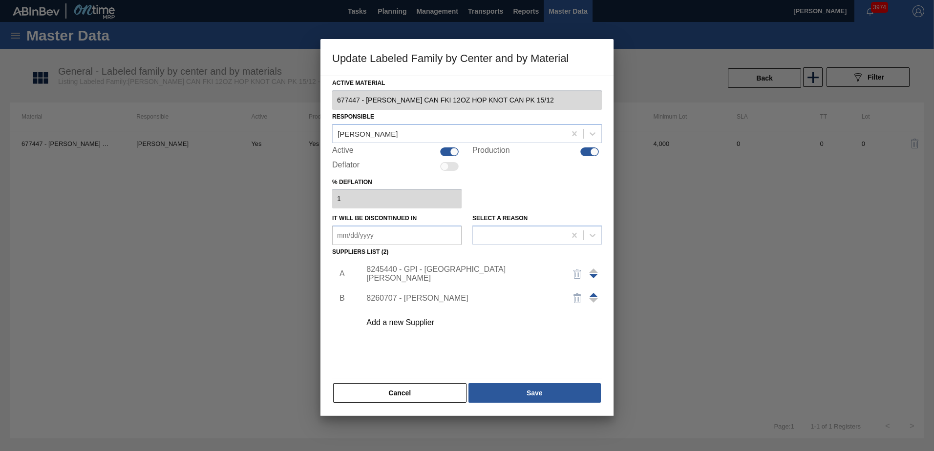
click at [577, 273] on img "button" at bounding box center [578, 274] width 12 height 12
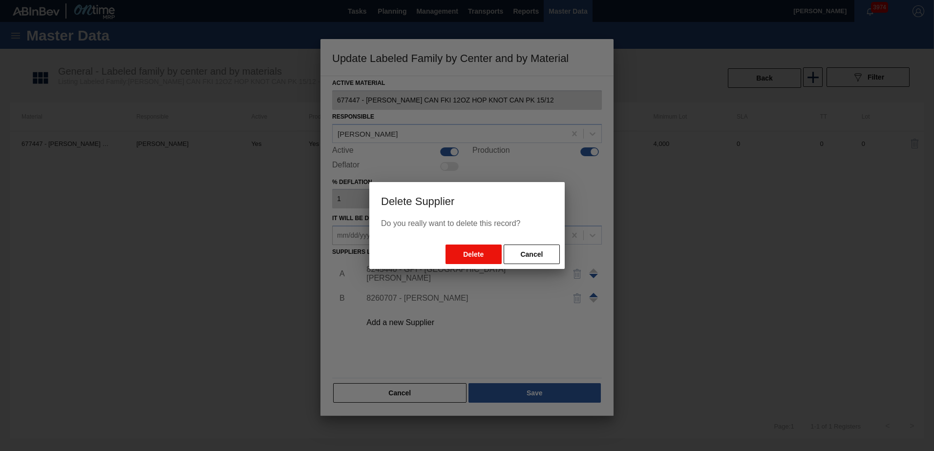
click at [486, 254] on button "Delete" at bounding box center [474, 255] width 56 height 20
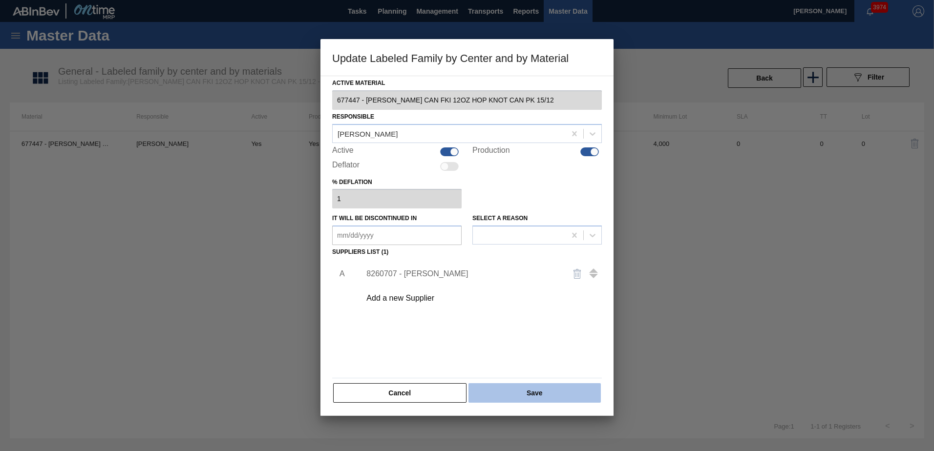
click at [529, 394] on button "Save" at bounding box center [535, 394] width 132 height 20
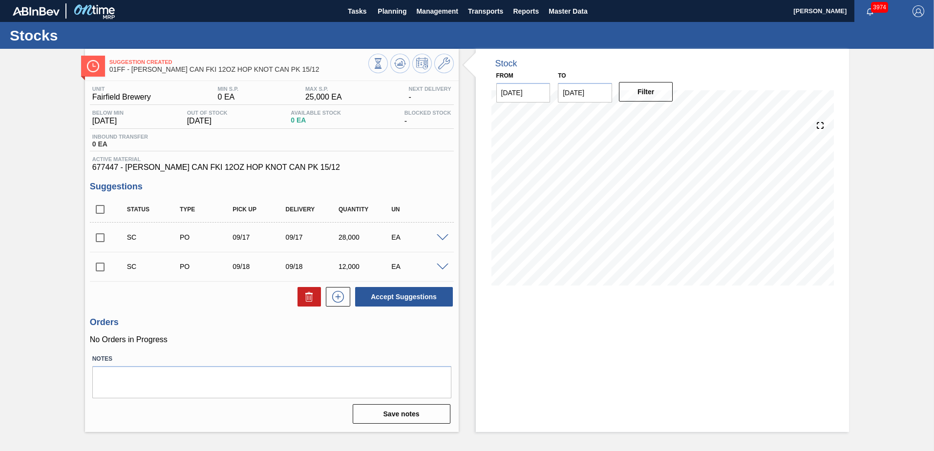
click at [442, 235] on span at bounding box center [443, 238] width 12 height 7
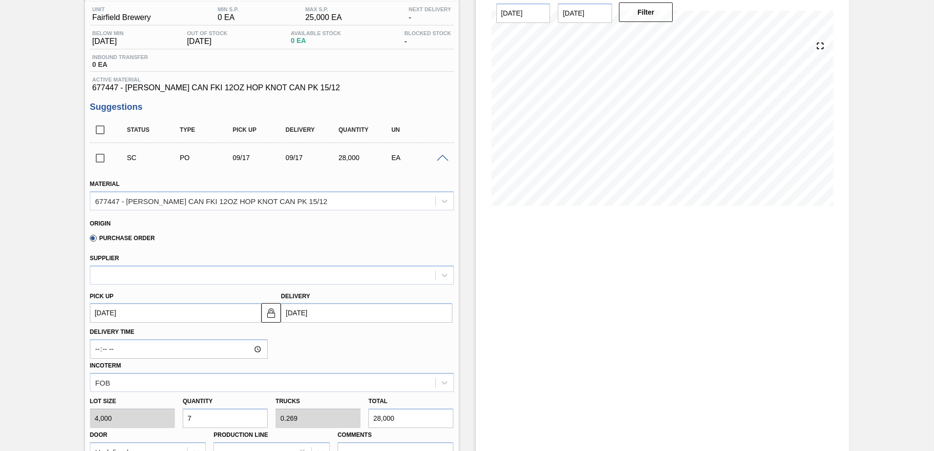
scroll to position [98, 0]
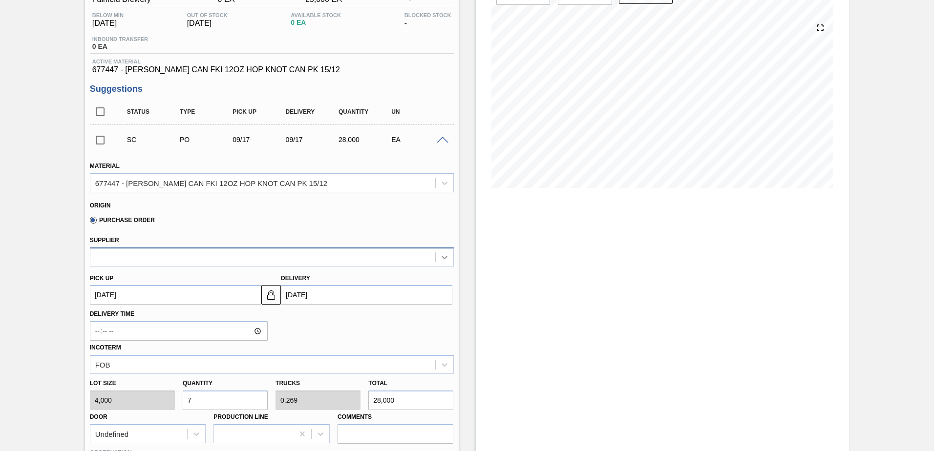
click at [436, 257] on div at bounding box center [445, 258] width 18 height 18
click at [506, 278] on div "Stock From [DATE] to [DATE] Filter" at bounding box center [663, 325] width 374 height 748
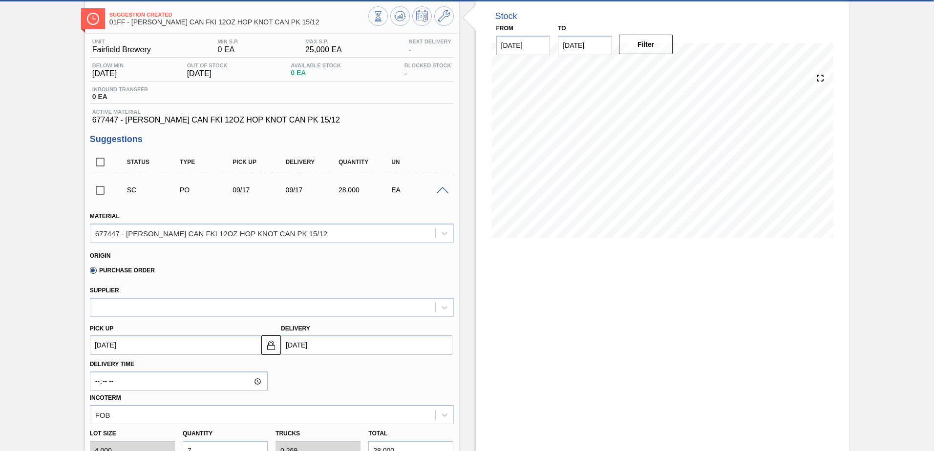
scroll to position [0, 0]
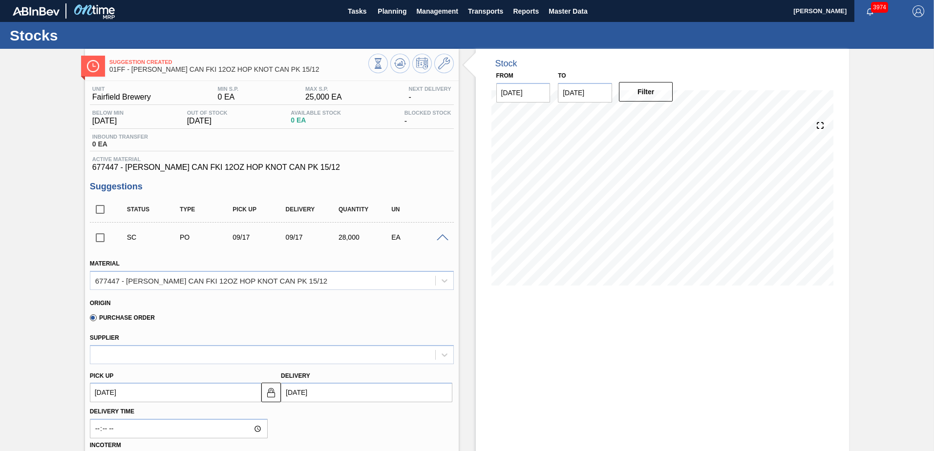
click at [430, 238] on div "EA" at bounding box center [418, 238] width 59 height 8
click at [441, 238] on span at bounding box center [443, 238] width 12 height 7
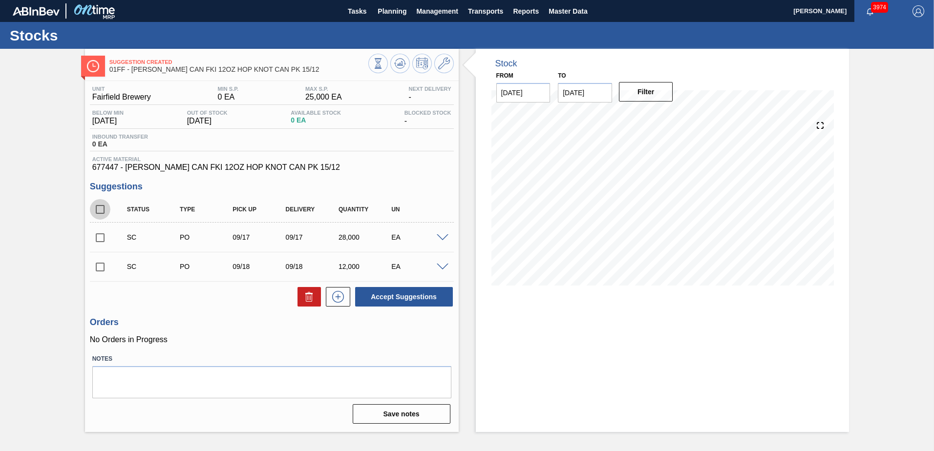
click at [105, 205] on input "checkbox" at bounding box center [100, 209] width 21 height 21
checkbox input "true"
click at [314, 297] on icon at bounding box center [309, 297] width 12 height 12
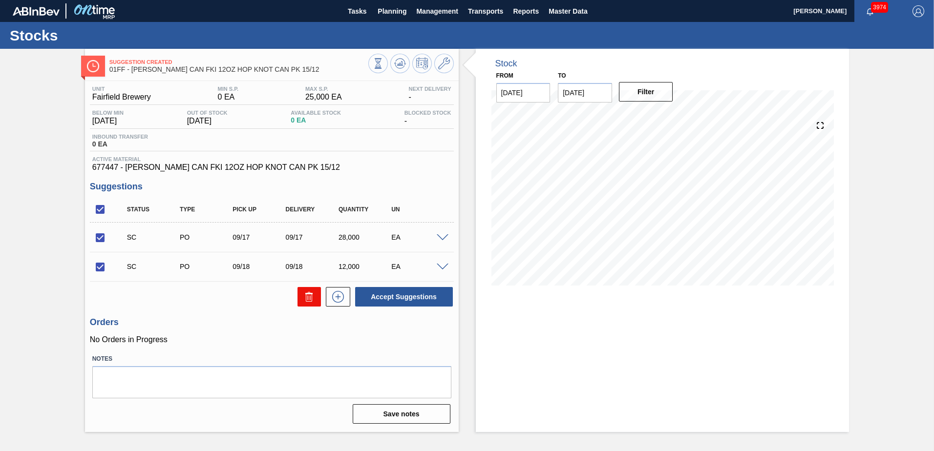
checkbox input "false"
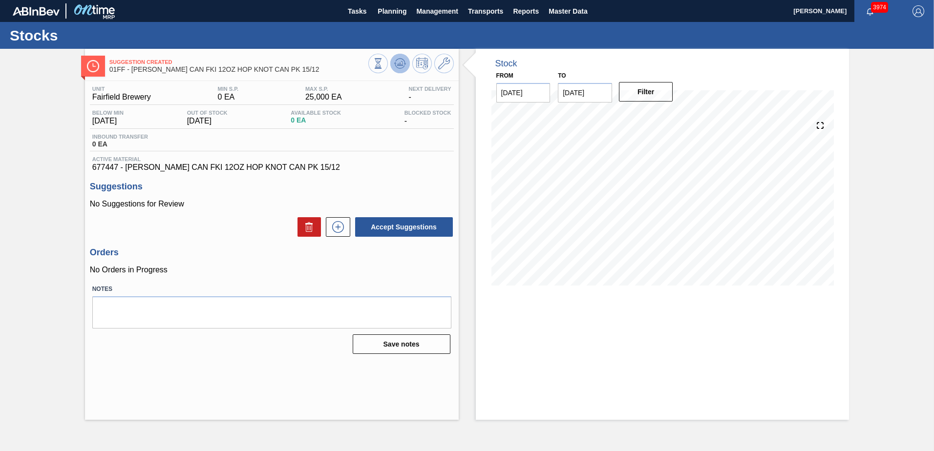
click at [403, 64] on icon at bounding box center [400, 64] width 12 height 12
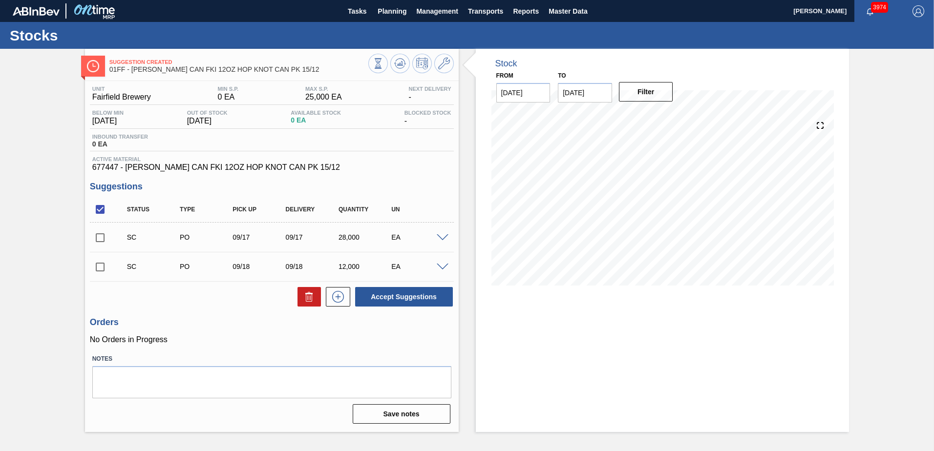
click at [99, 210] on input "checkbox" at bounding box center [100, 209] width 21 height 21
checkbox input "true"
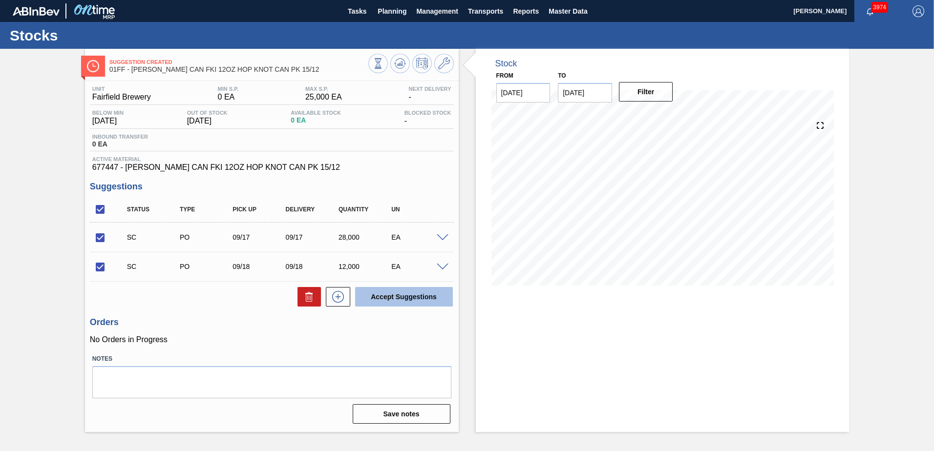
click at [384, 296] on button "Accept Suggestions" at bounding box center [404, 297] width 98 height 20
click at [104, 210] on input "checkbox" at bounding box center [100, 209] width 21 height 21
click at [98, 207] on input "checkbox" at bounding box center [100, 209] width 21 height 21
checkbox input "true"
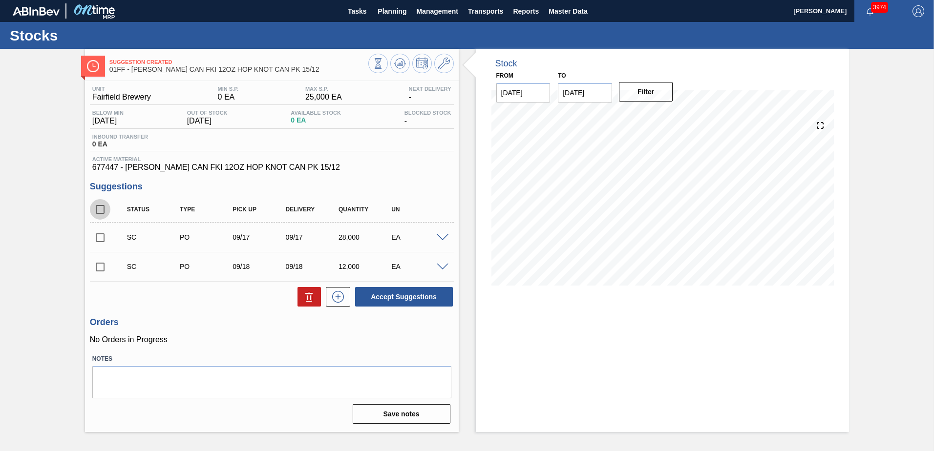
checkbox input "true"
click at [379, 297] on button "Accept Suggestions" at bounding box center [404, 297] width 98 height 20
checkbox input "false"
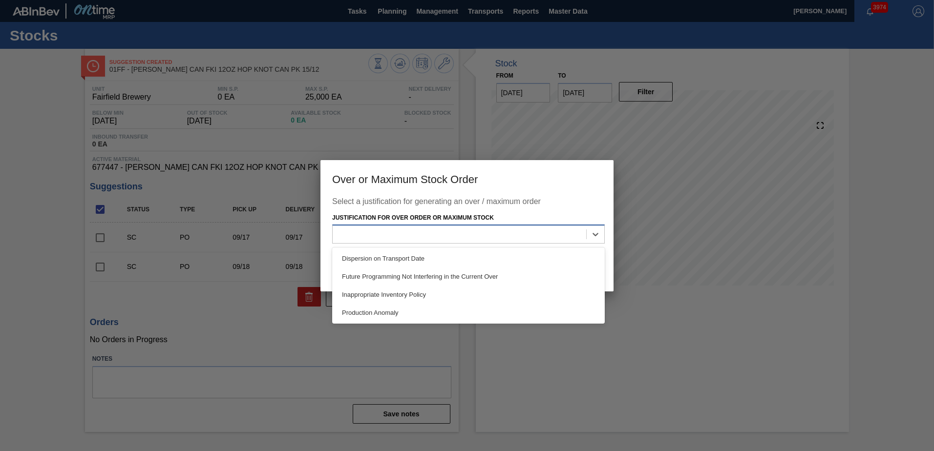
click at [552, 226] on div at bounding box center [468, 234] width 273 height 19
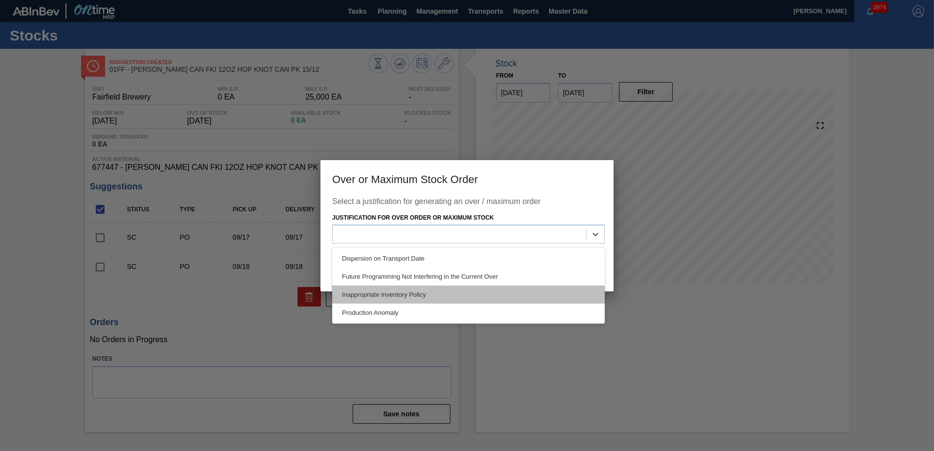
click at [512, 298] on div "Inappropriate Inventory Policy" at bounding box center [468, 295] width 273 height 18
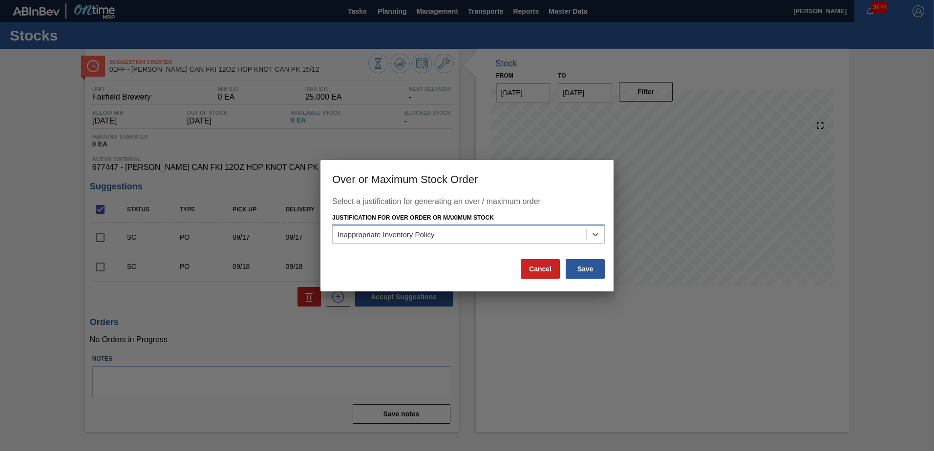
click at [488, 235] on div "Inappropriate Inventory Policy" at bounding box center [460, 235] width 254 height 14
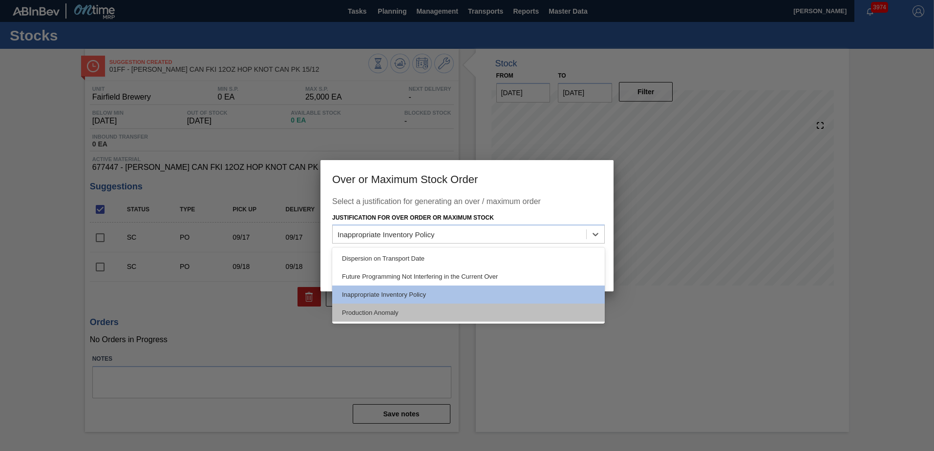
click at [491, 308] on div "Production Anomaly" at bounding box center [468, 313] width 273 height 18
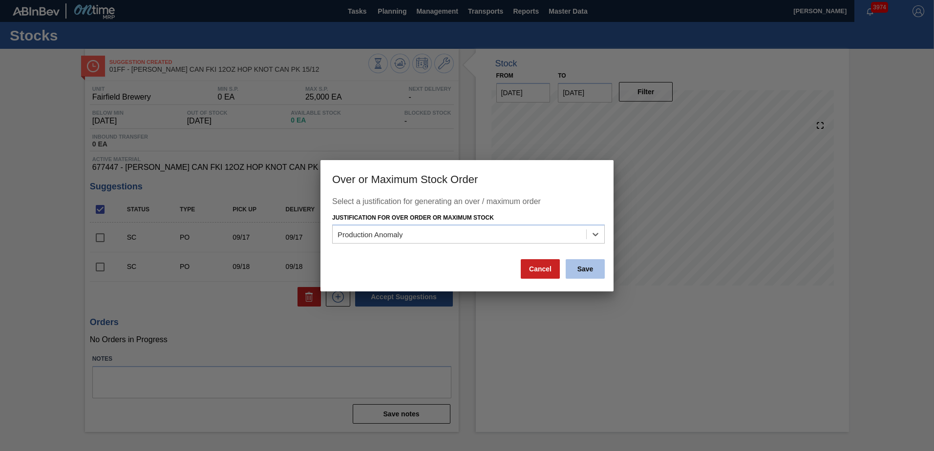
click at [575, 267] on button "Save" at bounding box center [585, 269] width 39 height 20
